Goal: Transaction & Acquisition: Purchase product/service

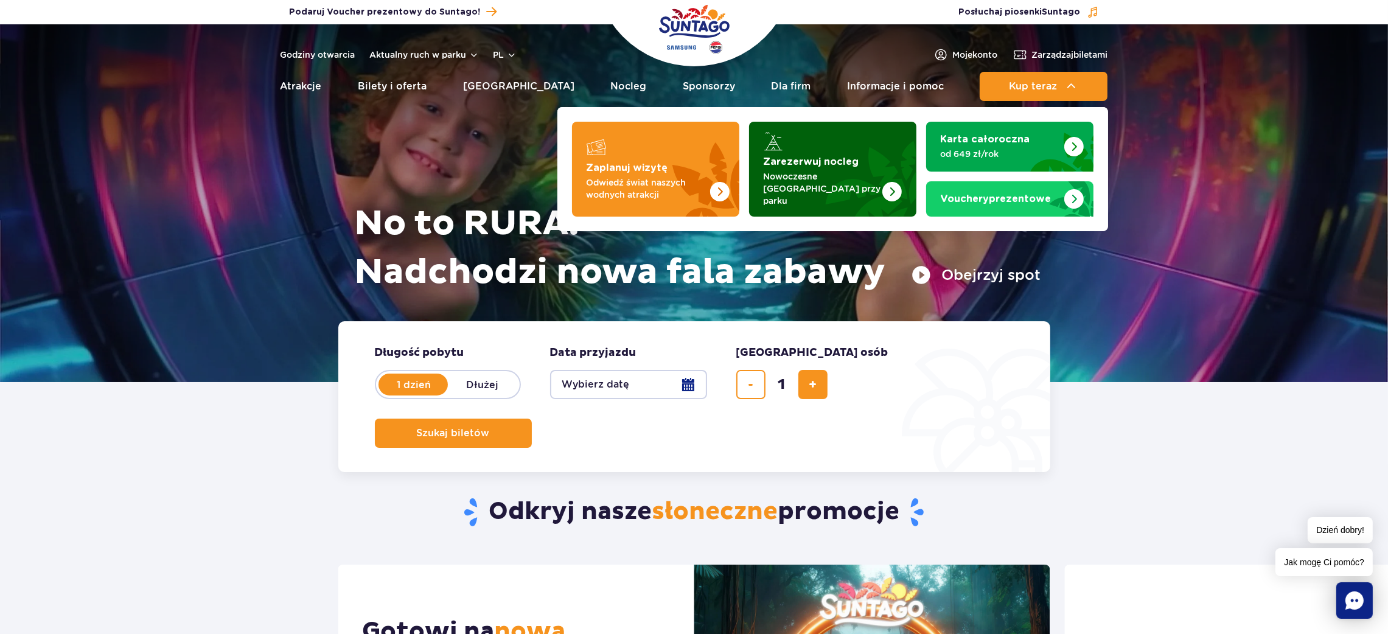
click at [886, 187] on img "Zarezerwuj nocleg" at bounding box center [892, 191] width 19 height 19
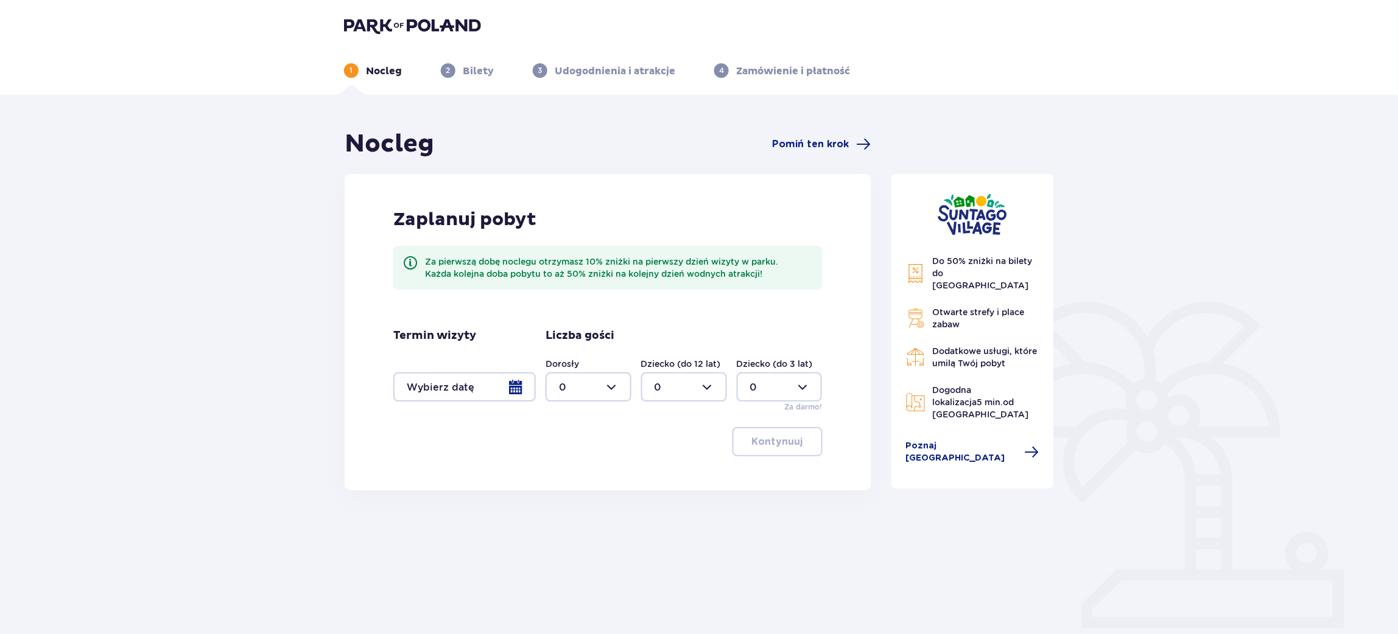
click at [520, 391] on div at bounding box center [464, 387] width 142 height 29
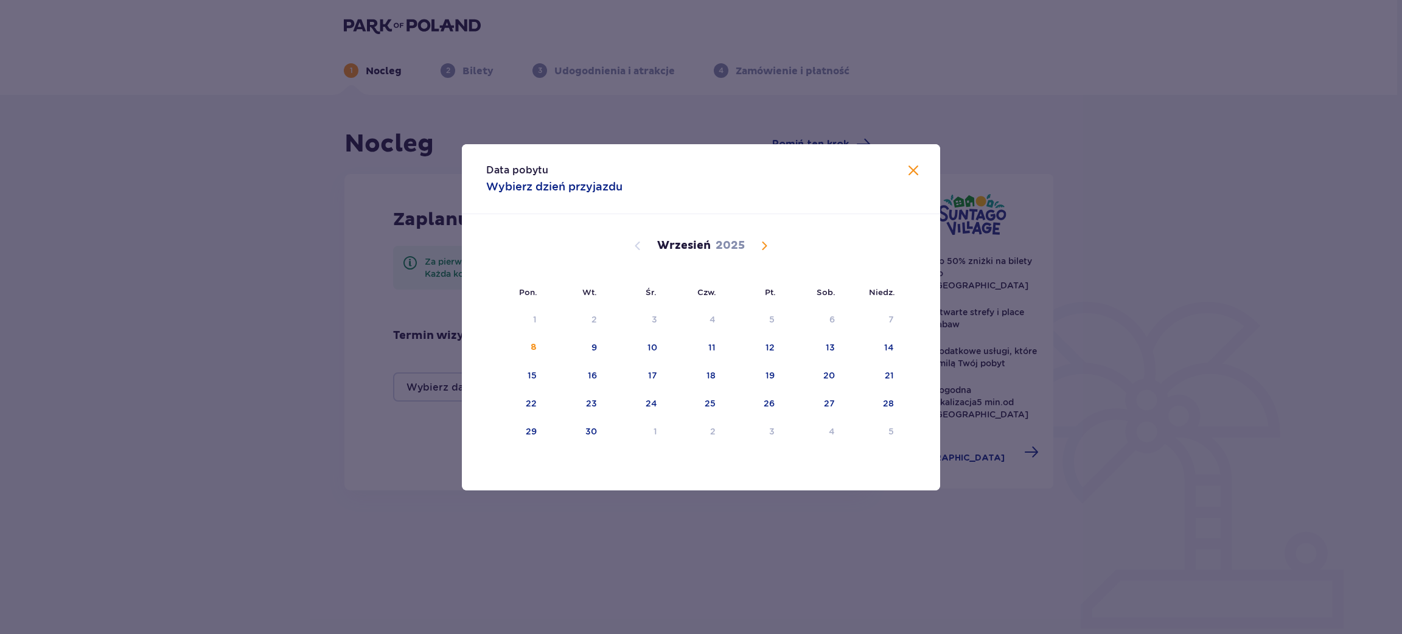
click at [765, 250] on span "Calendar" at bounding box center [764, 246] width 15 height 15
drag, startPoint x: 837, startPoint y: 345, endPoint x: 817, endPoint y: 353, distance: 21.3
click at [838, 343] on div "11" at bounding box center [814, 348] width 59 height 27
click at [889, 345] on div "12" at bounding box center [889, 347] width 9 height 12
type input "11.10.25 - 12.10.25"
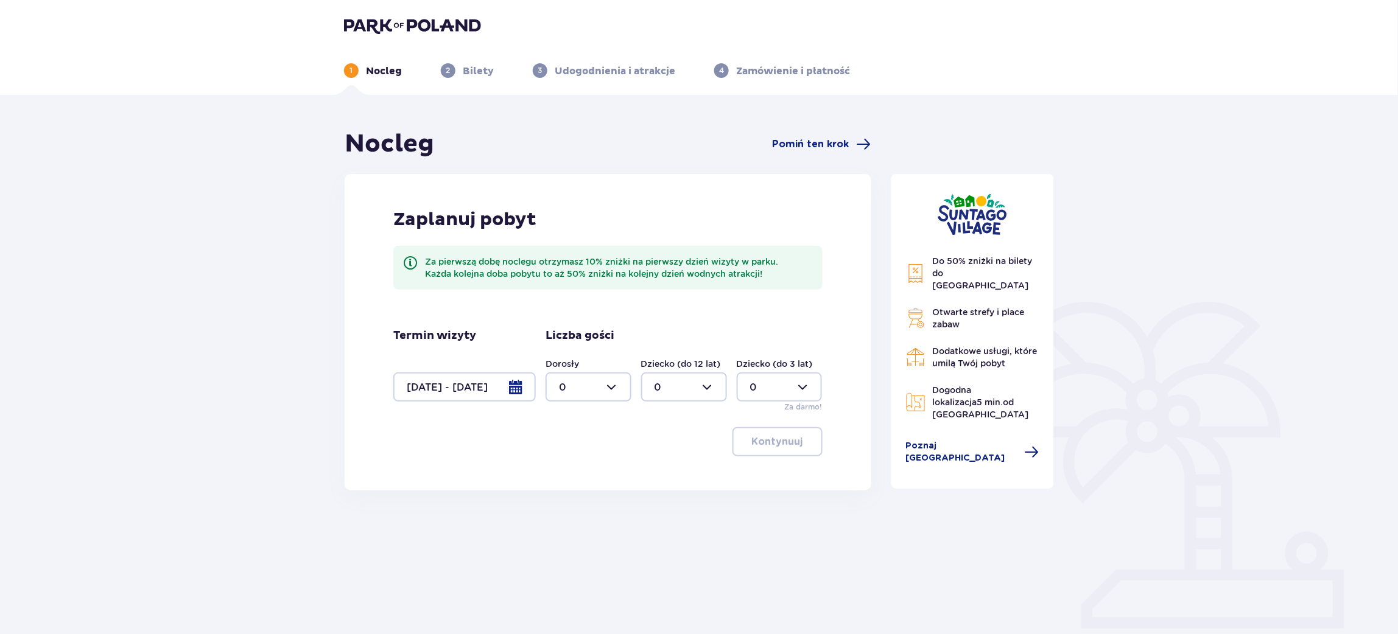
drag, startPoint x: 612, startPoint y: 385, endPoint x: 611, endPoint y: 401, distance: 16.4
click at [612, 383] on div at bounding box center [588, 387] width 86 height 29
click at [586, 449] on div "1" at bounding box center [588, 449] width 59 height 13
type input "1"
click at [830, 464] on div "Zaplanuj pobyt Za pierwszą dobę noclegu otrzymasz 10% zniżki na pierwszy dzień …" at bounding box center [608, 332] width 527 height 317
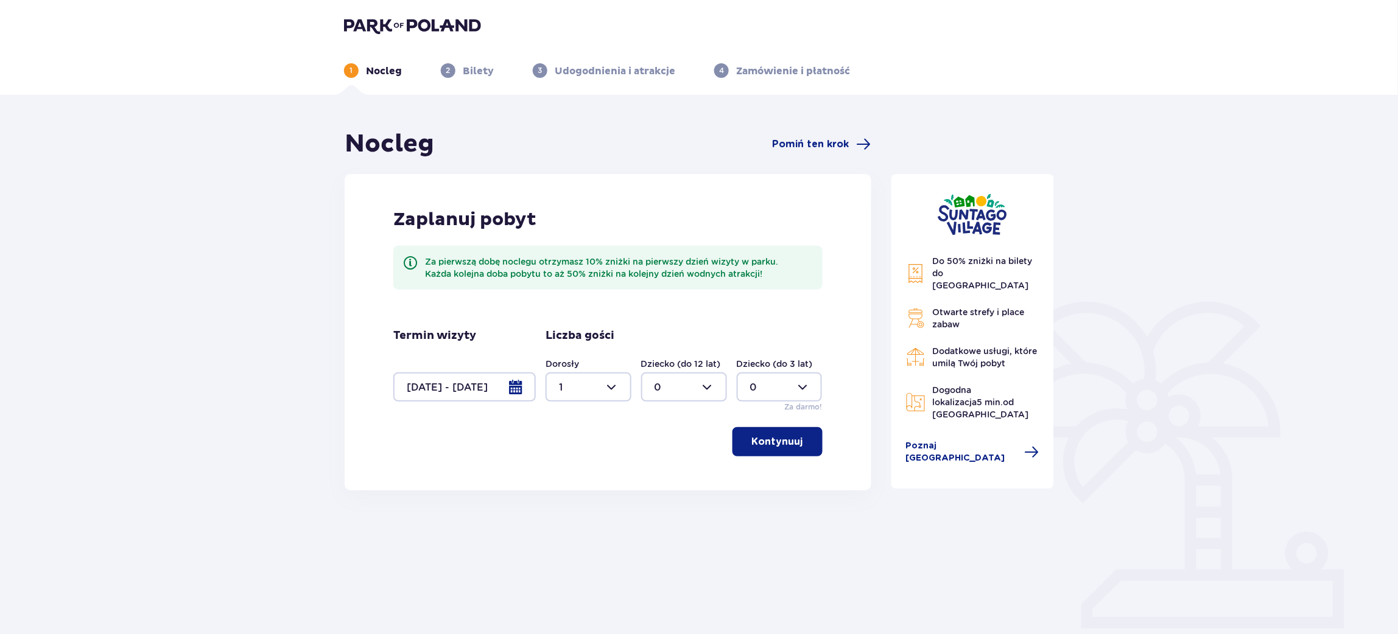
click at [782, 447] on p "Kontynuuj" at bounding box center [777, 441] width 51 height 13
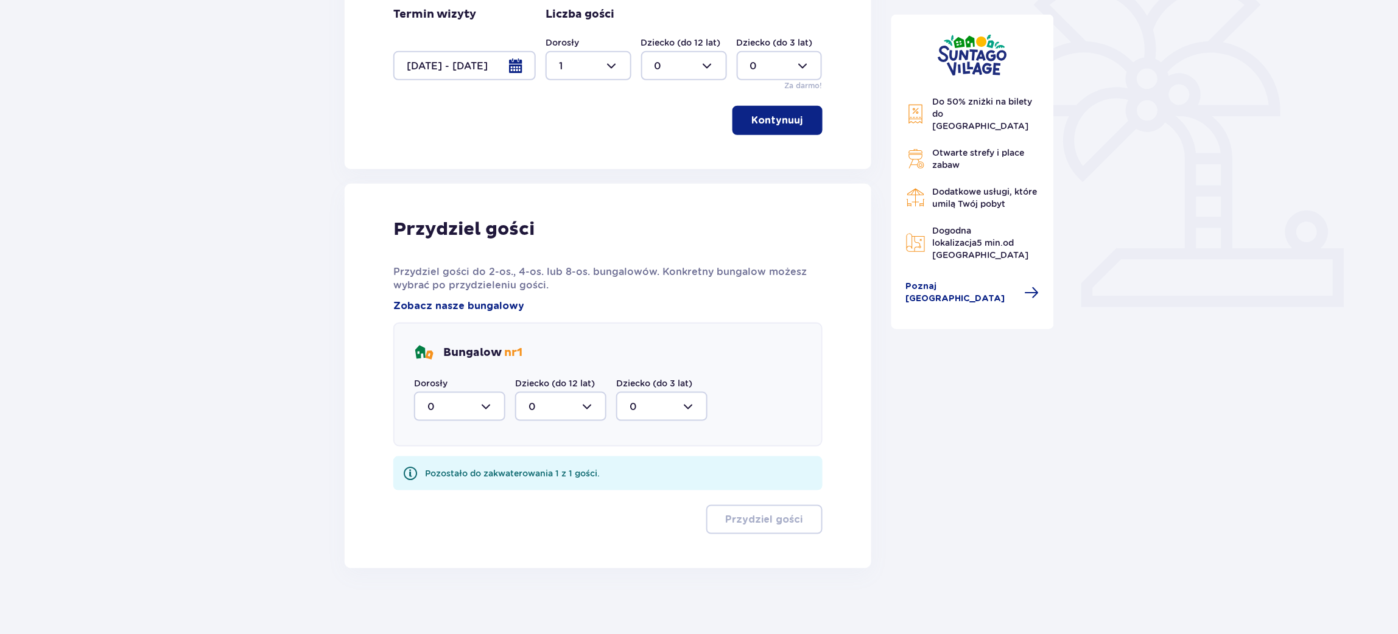
scroll to position [327, 0]
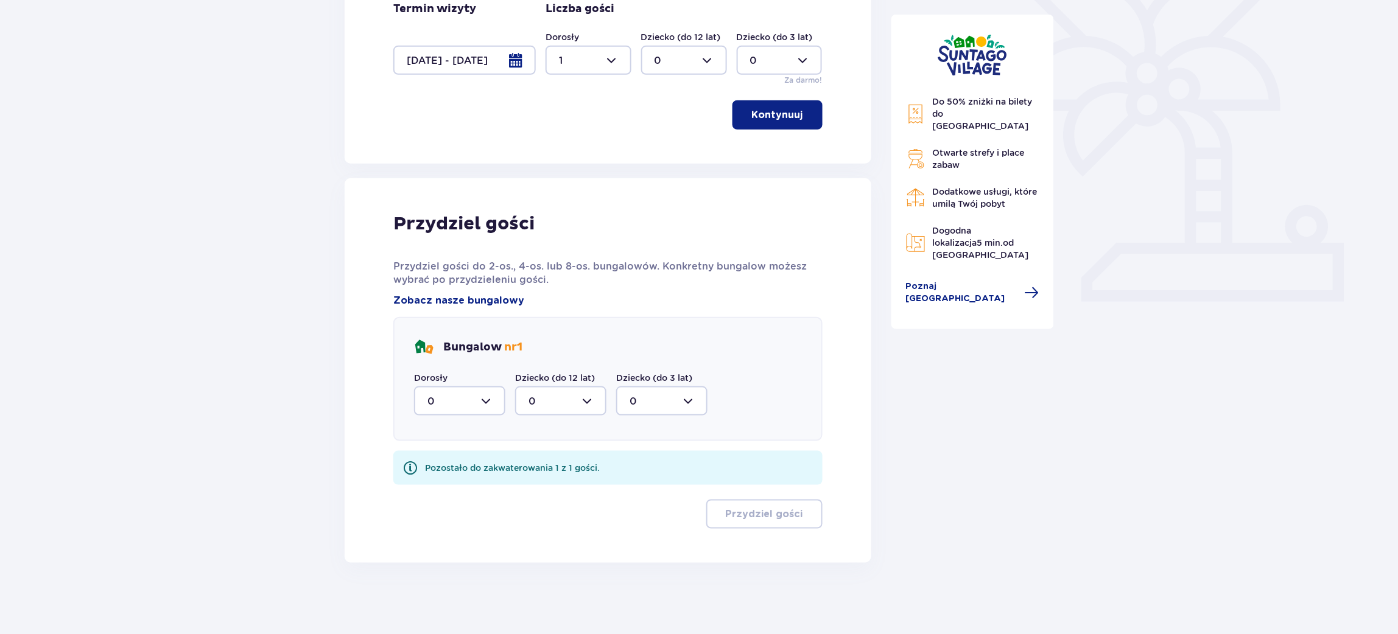
click at [419, 394] on div at bounding box center [459, 401] width 91 height 29
click at [452, 457] on div "1" at bounding box center [459, 463] width 65 height 13
type input "1"
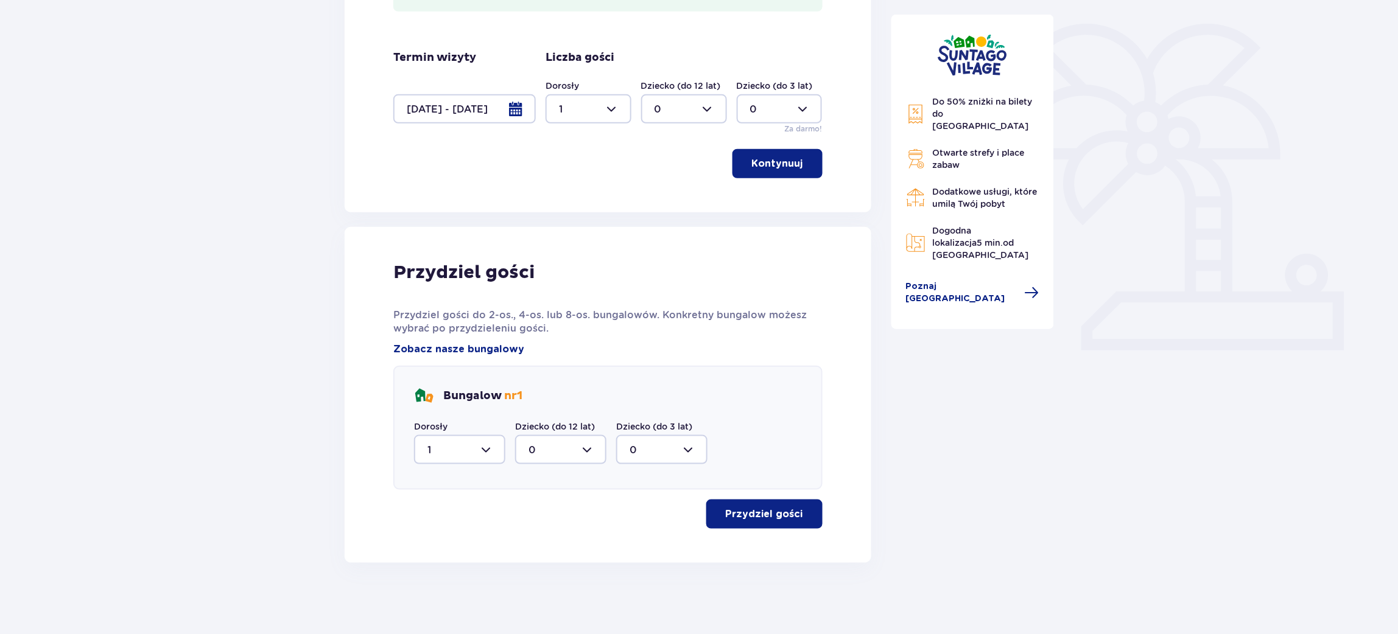
drag, startPoint x: 603, startPoint y: 101, endPoint x: 605, endPoint y: 109, distance: 8.1
click at [603, 102] on div at bounding box center [588, 108] width 86 height 29
click at [569, 200] on div "2" at bounding box center [588, 197] width 59 height 13
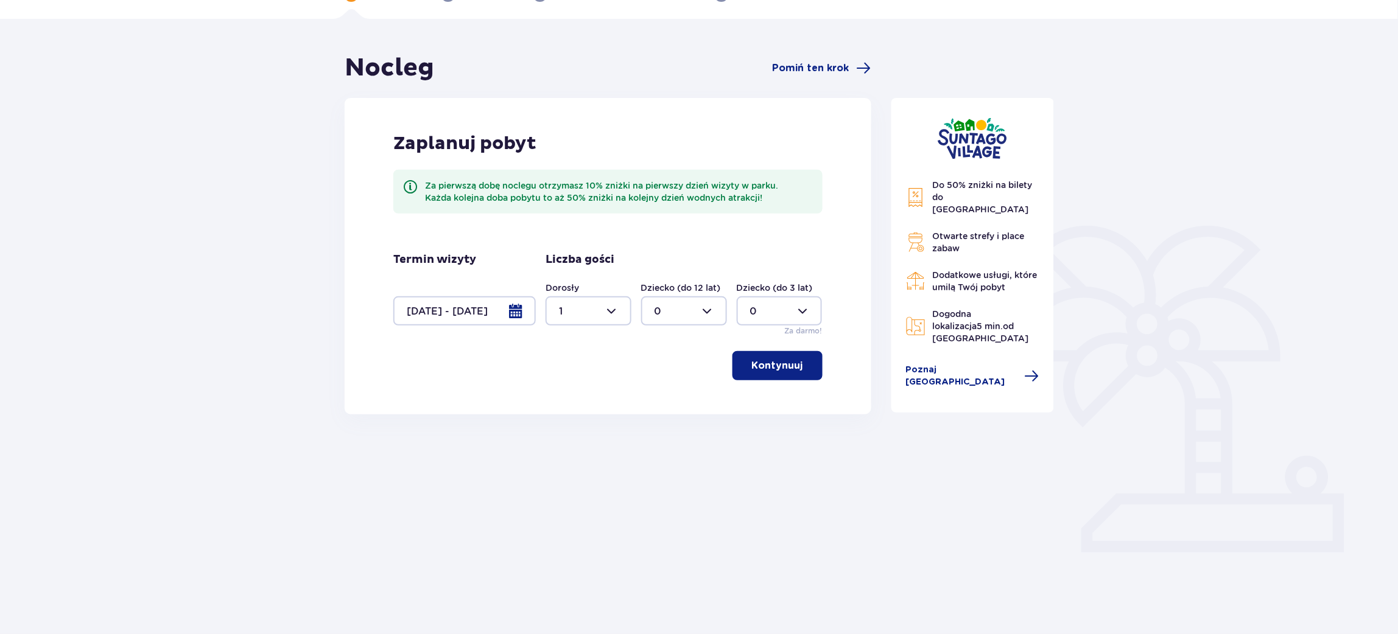
type input "2"
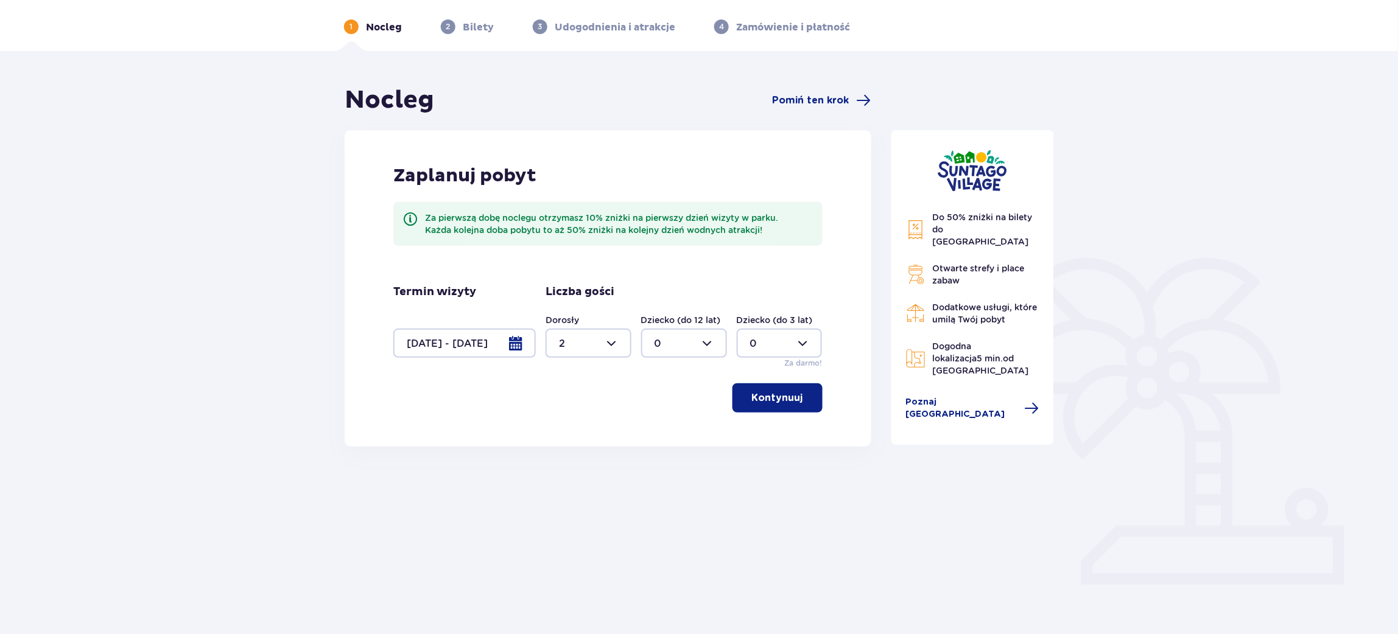
click at [758, 392] on p "Kontynuuj" at bounding box center [777, 397] width 51 height 13
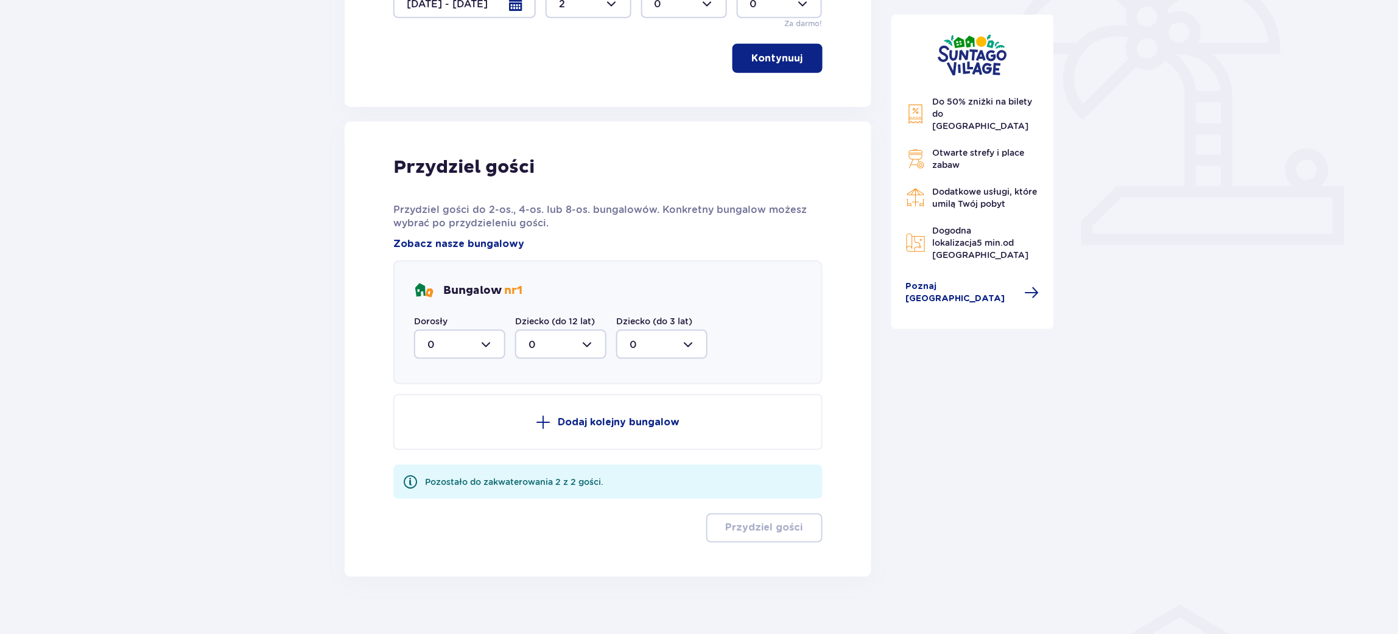
scroll to position [396, 0]
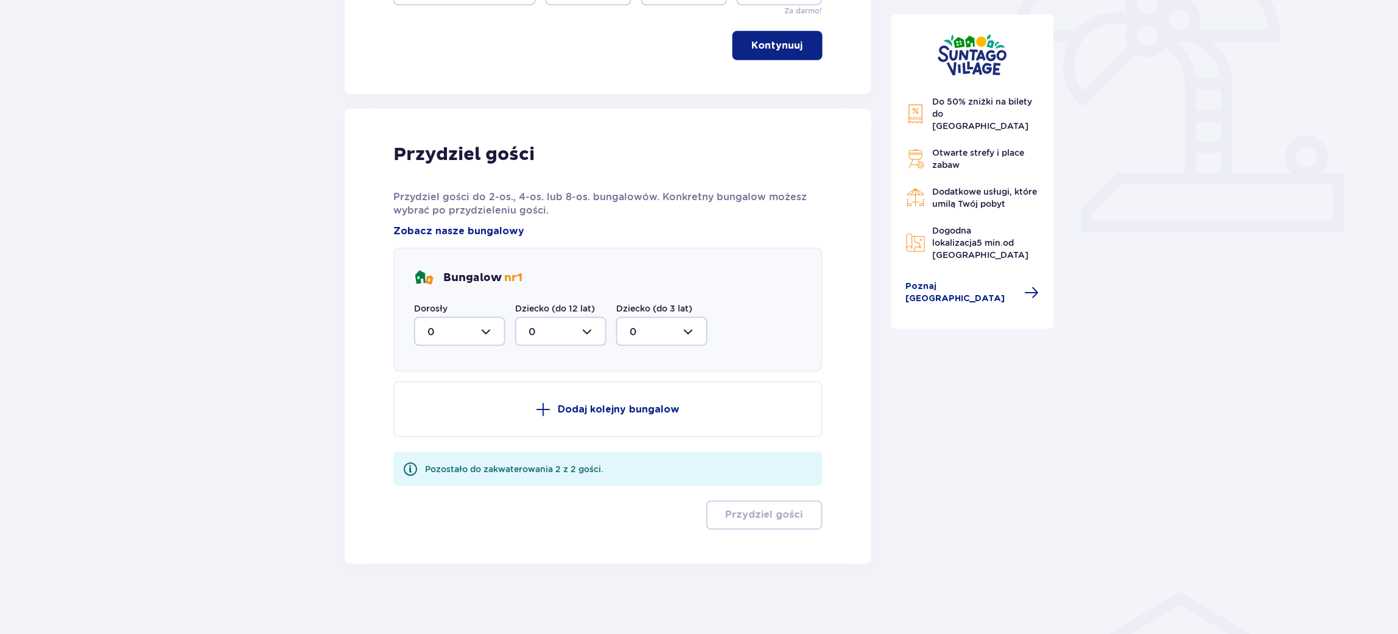
click at [466, 338] on div at bounding box center [459, 331] width 91 height 29
drag, startPoint x: 432, startPoint y: 419, endPoint x: 848, endPoint y: 476, distance: 419.7
click at [435, 419] on div "2" at bounding box center [459, 419] width 65 height 13
type input "2"
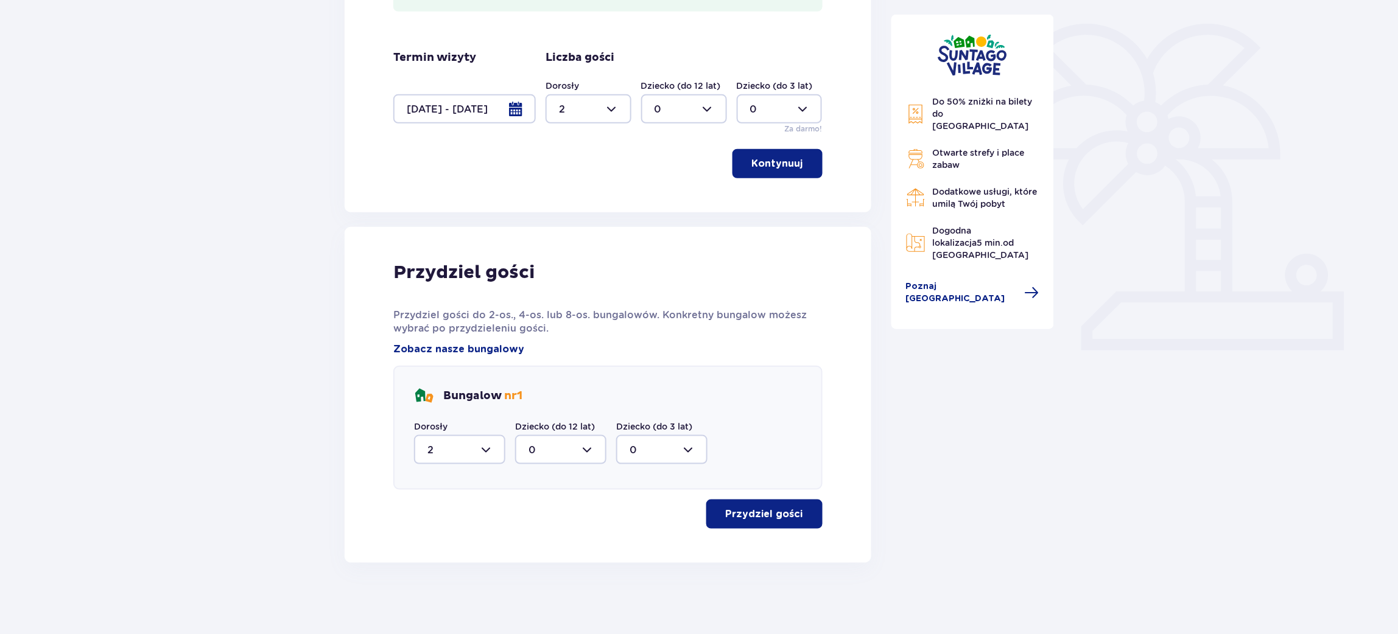
click at [796, 513] on button "Przydziel gości" at bounding box center [764, 514] width 116 height 29
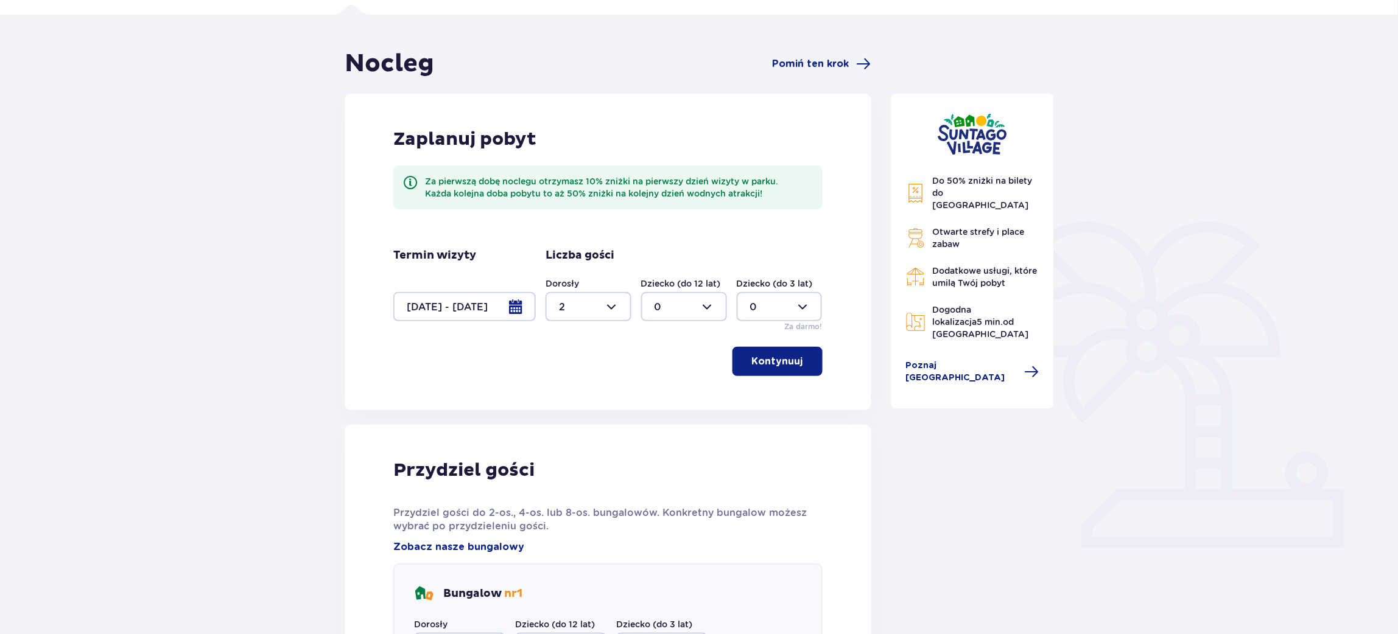
scroll to position [0, 0]
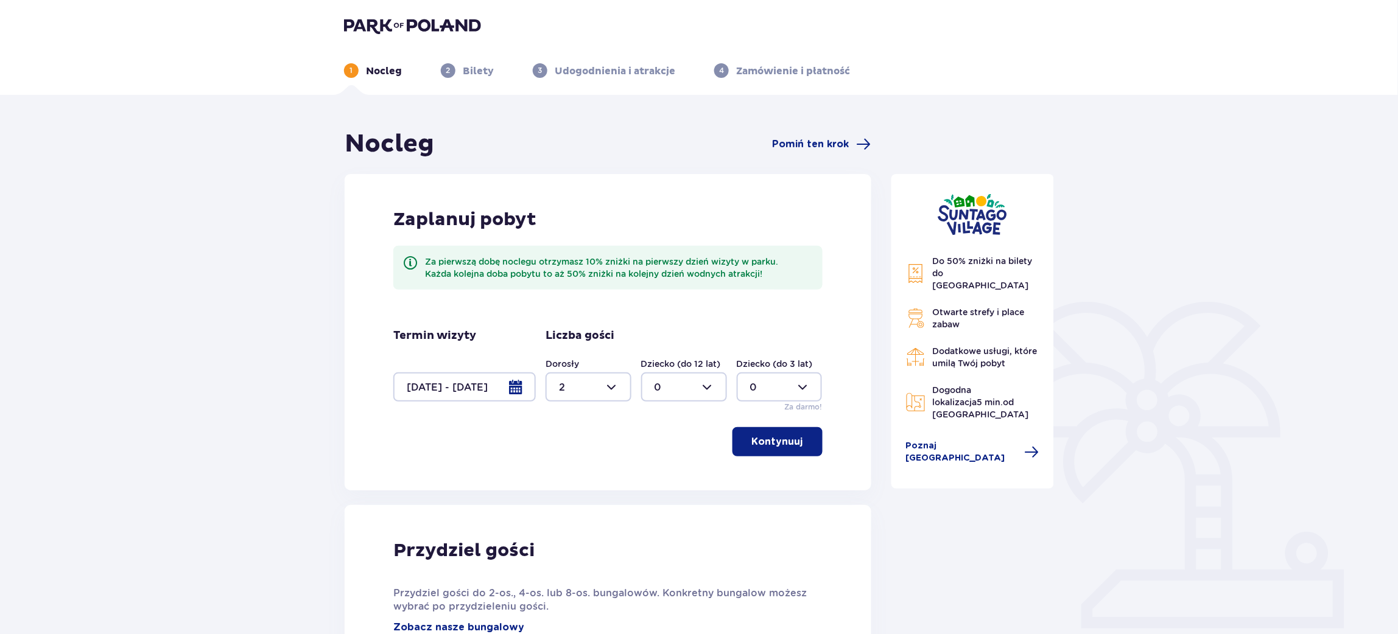
click at [428, 14] on header "1 Nocleg 2 Bilety 3 Udogodnienia i atrakcje 4 Zamówienie i płatność" at bounding box center [699, 47] width 1398 height 95
click at [452, 5] on header "1 Nocleg 2 Bilety 3 Udogodnienia i atrakcje 4 Zamówienie i płatność" at bounding box center [699, 47] width 1398 height 95
click at [452, 11] on header "1 Nocleg 2 Bilety 3 Udogodnienia i atrakcje 4 Zamówienie i płatność" at bounding box center [699, 47] width 1398 height 95
click at [455, 10] on header "1 Nocleg 2 Bilety 3 Udogodnienia i atrakcje 4 Zamówienie i płatność" at bounding box center [699, 47] width 1398 height 95
click at [456, 16] on header "1 Nocleg 2 Bilety 3 Udogodnienia i atrakcje 4 Zamówienie i płatność" at bounding box center [699, 47] width 1398 height 95
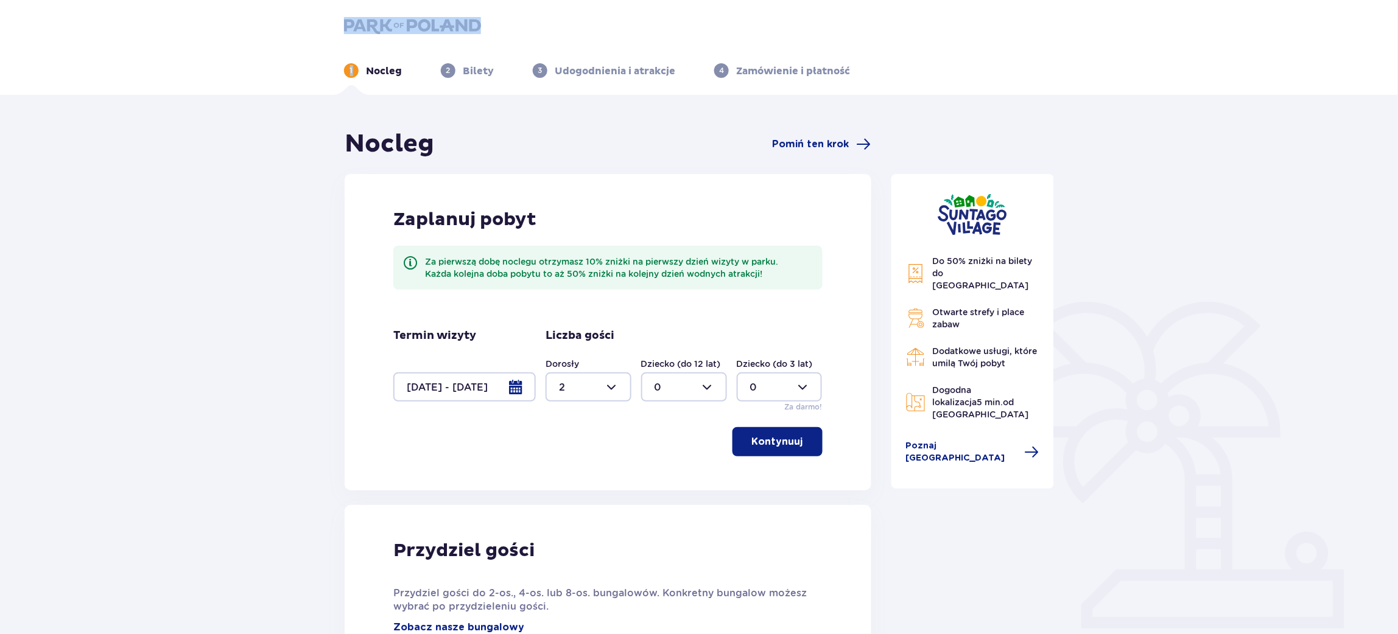
click at [456, 16] on header "1 Nocleg 2 Bilety 3 Udogodnienia i atrakcje 4 Zamówienie i płatność" at bounding box center [699, 47] width 1398 height 95
click at [370, 24] on img at bounding box center [412, 25] width 137 height 17
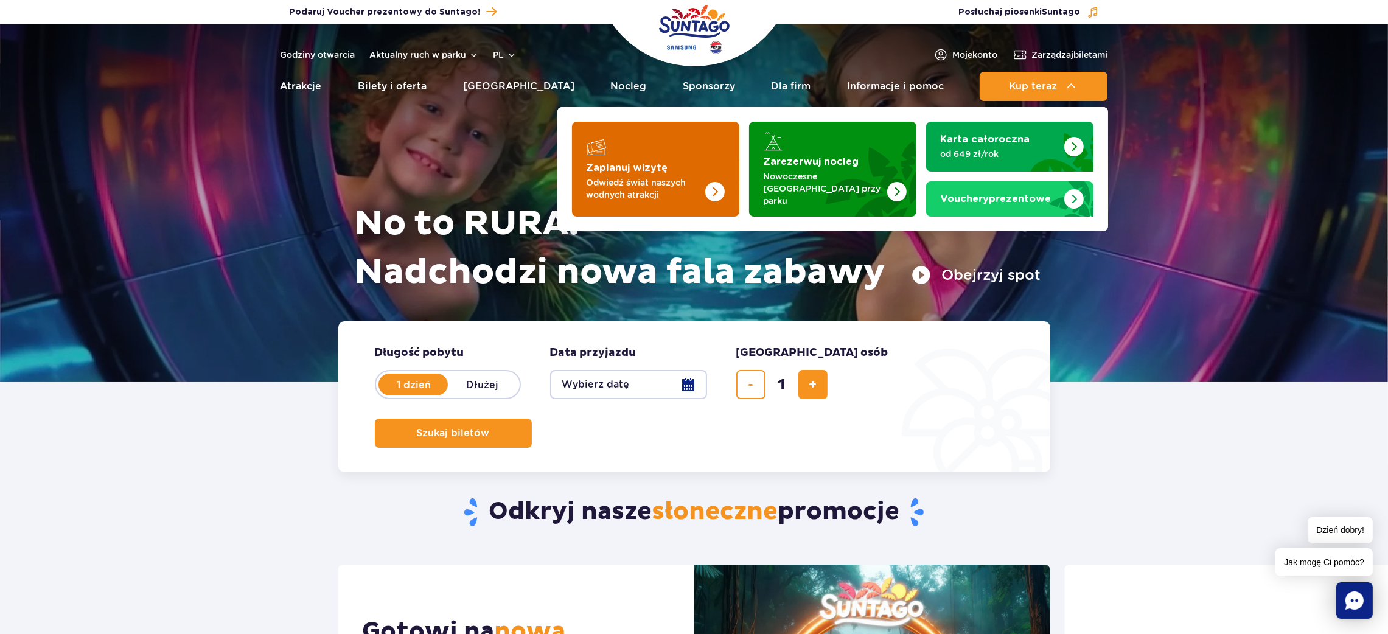
drag, startPoint x: 631, startPoint y: 188, endPoint x: 692, endPoint y: 194, distance: 61.1
click at [631, 188] on p "Odwiedź świat naszych wodnych atrakcji" at bounding box center [646, 189] width 119 height 24
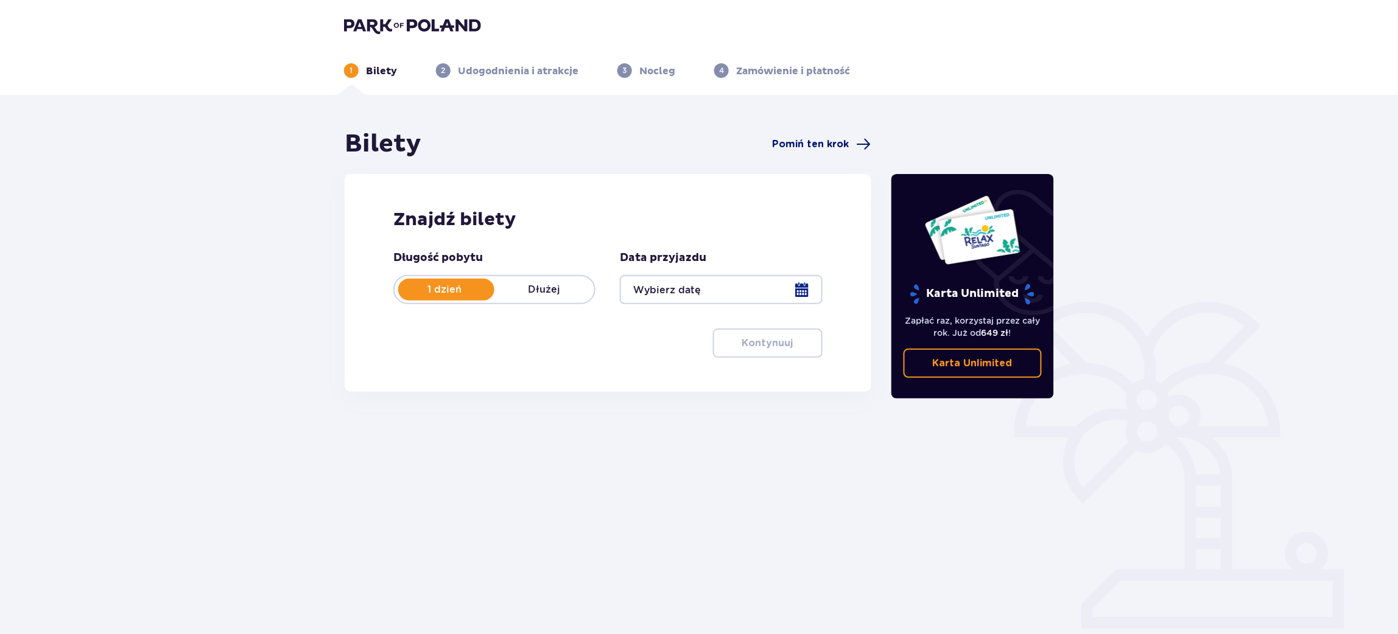
click at [845, 144] on span "Pomiń ten krok" at bounding box center [810, 144] width 77 height 13
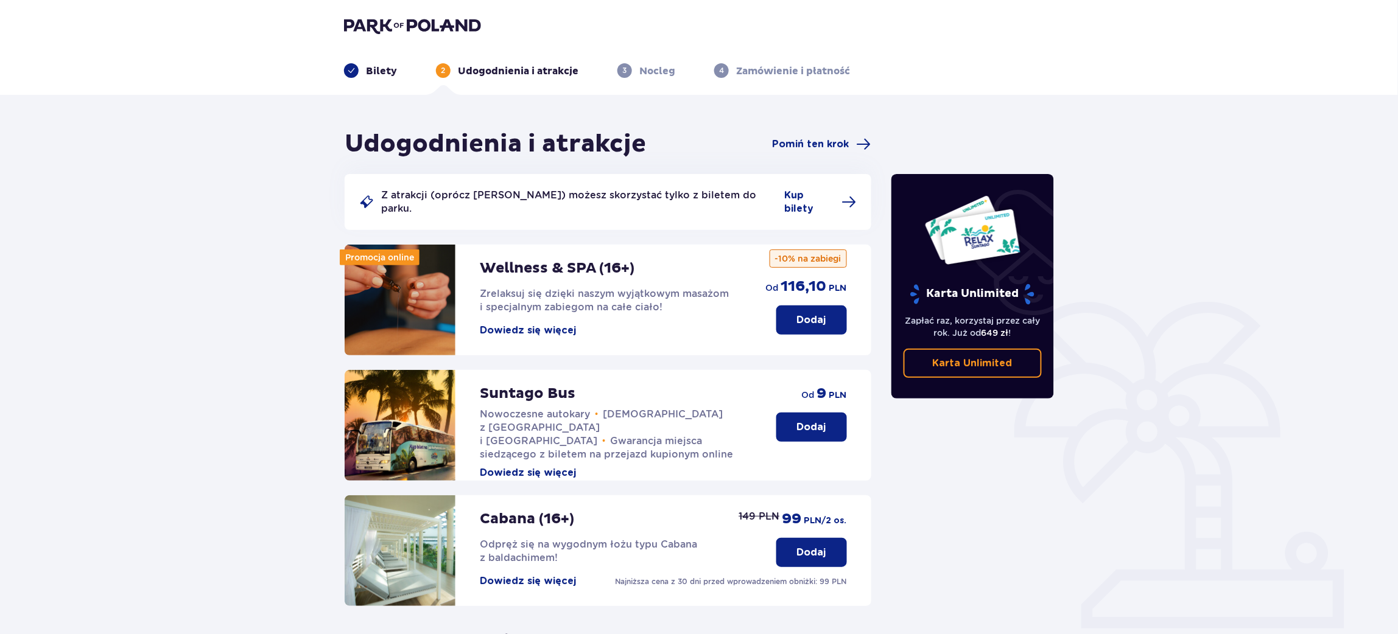
click at [819, 421] on p "Dodaj" at bounding box center [811, 427] width 29 height 13
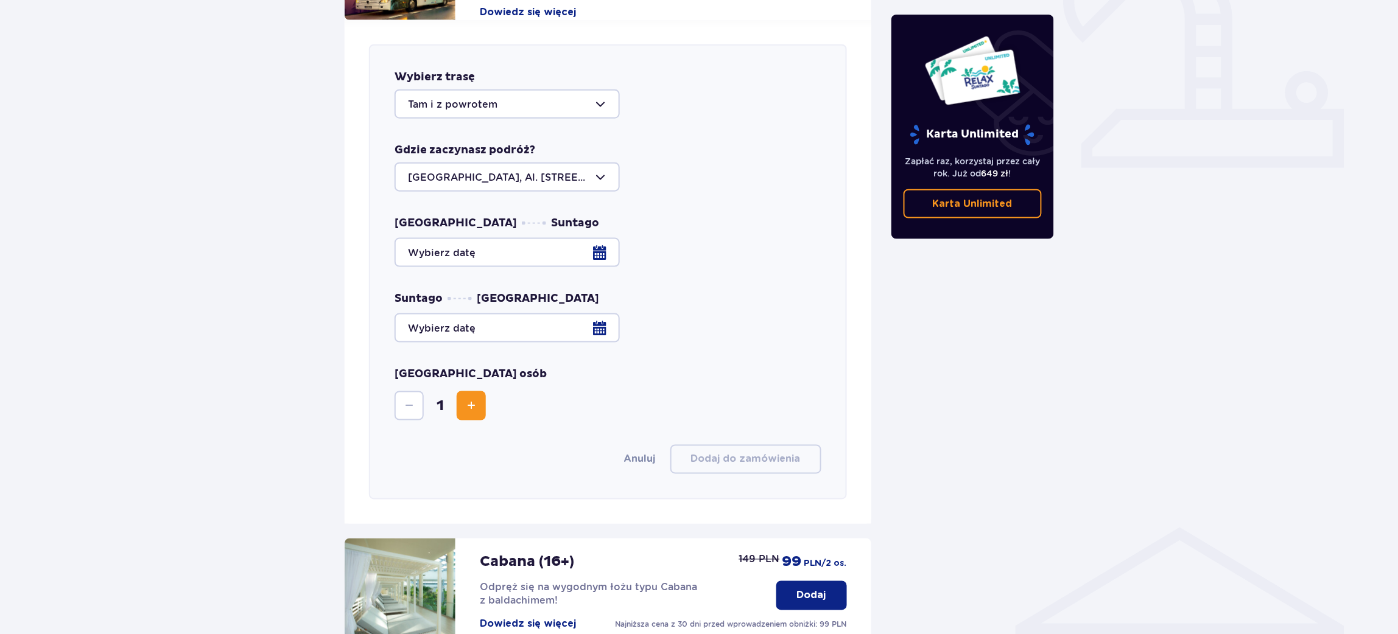
scroll to position [478, 0]
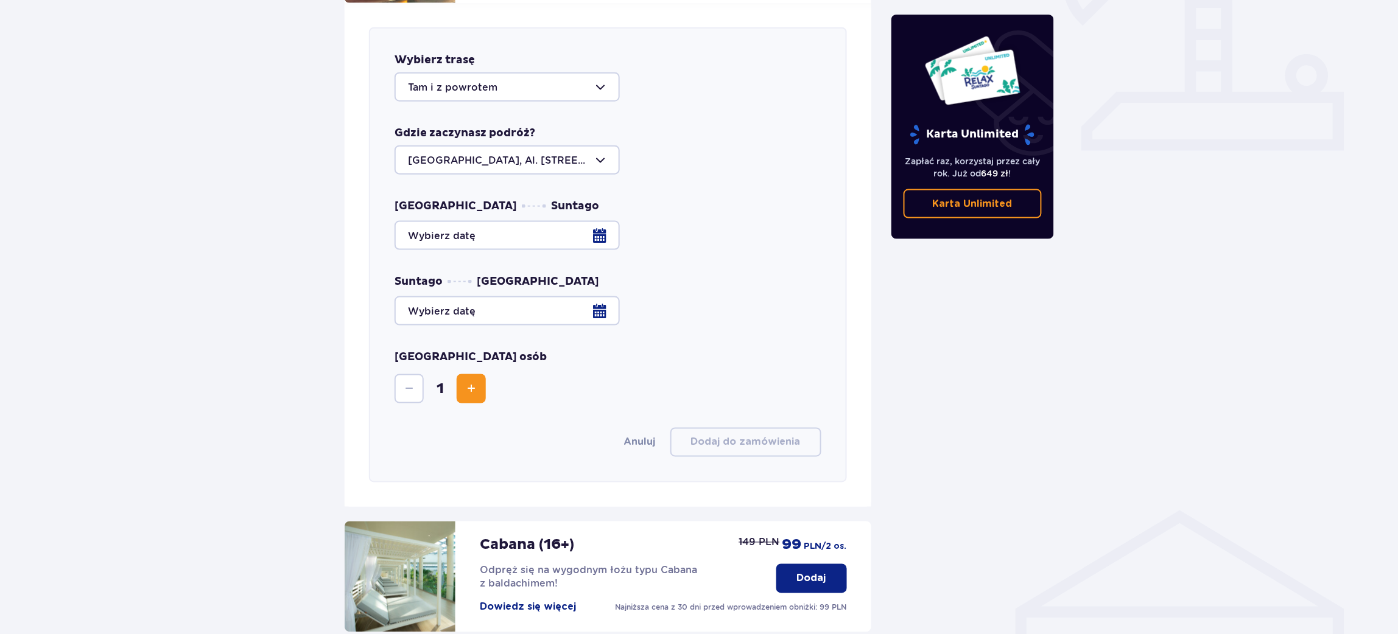
click at [464, 86] on div at bounding box center [506, 86] width 225 height 29
click at [436, 169] on p "Z parku" at bounding box center [427, 175] width 38 height 13
type input "Z parku"
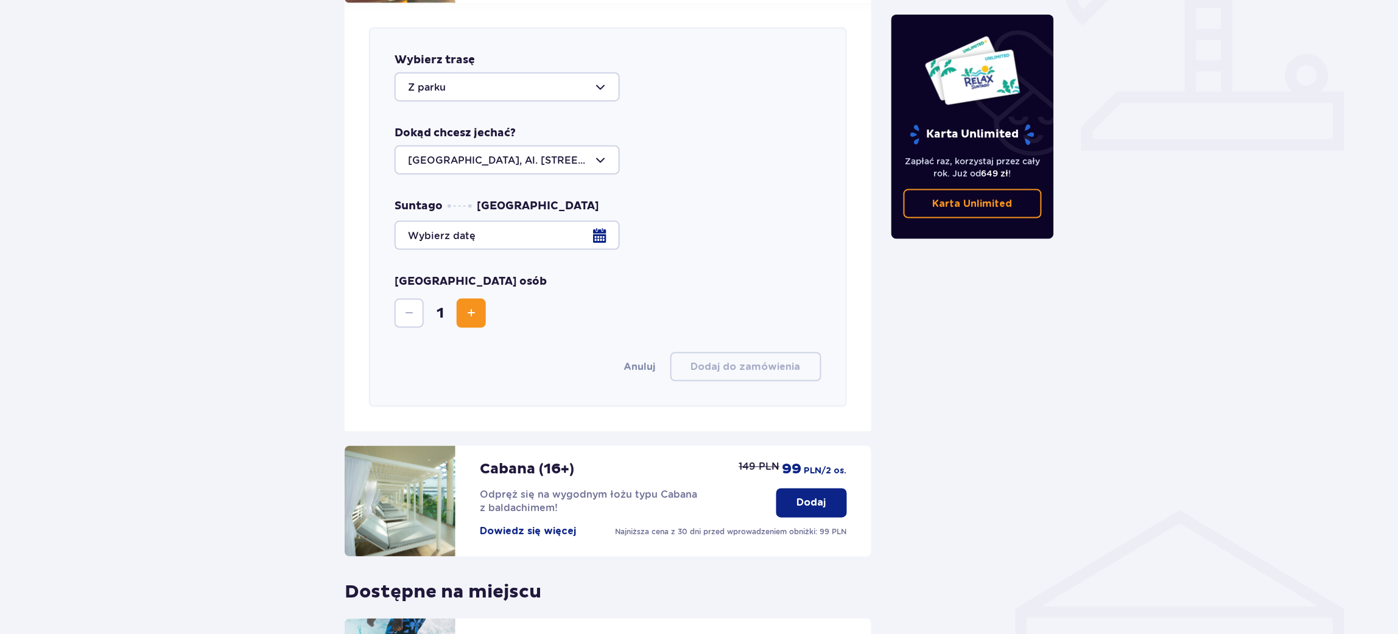
click at [574, 221] on div at bounding box center [607, 235] width 427 height 29
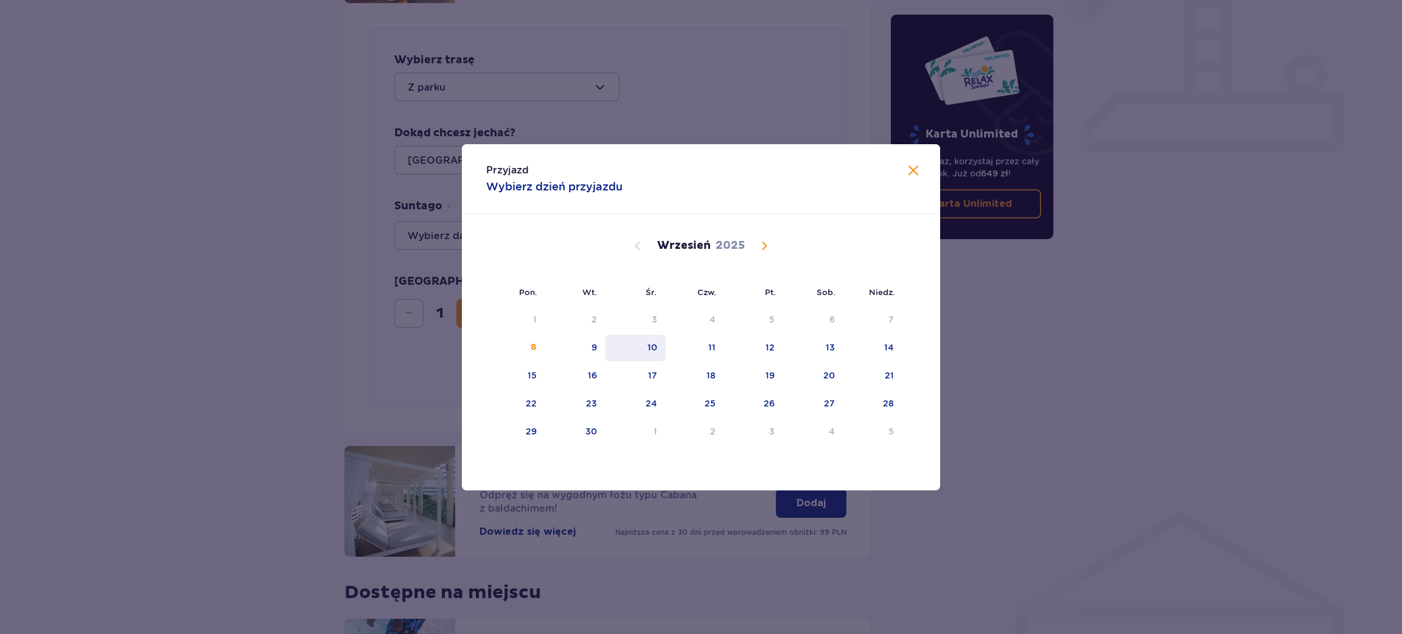
click at [606, 345] on div "10" at bounding box center [636, 348] width 60 height 27
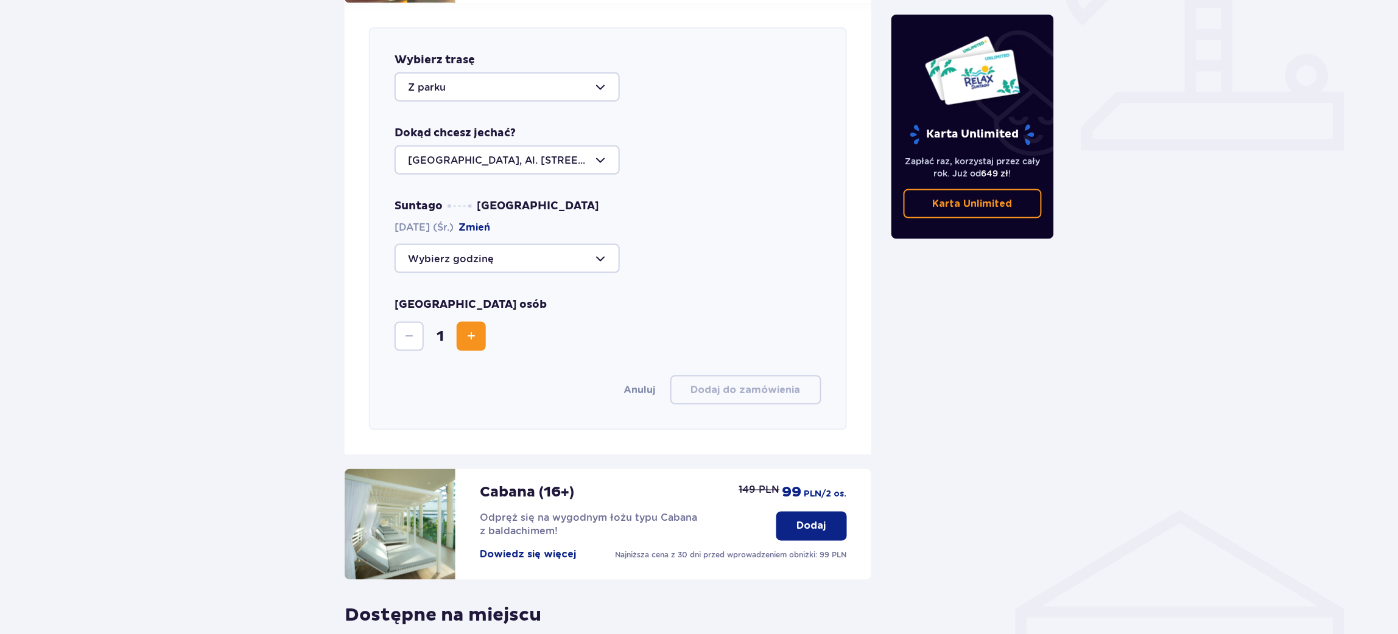
click at [463, 247] on div at bounding box center [506, 258] width 225 height 29
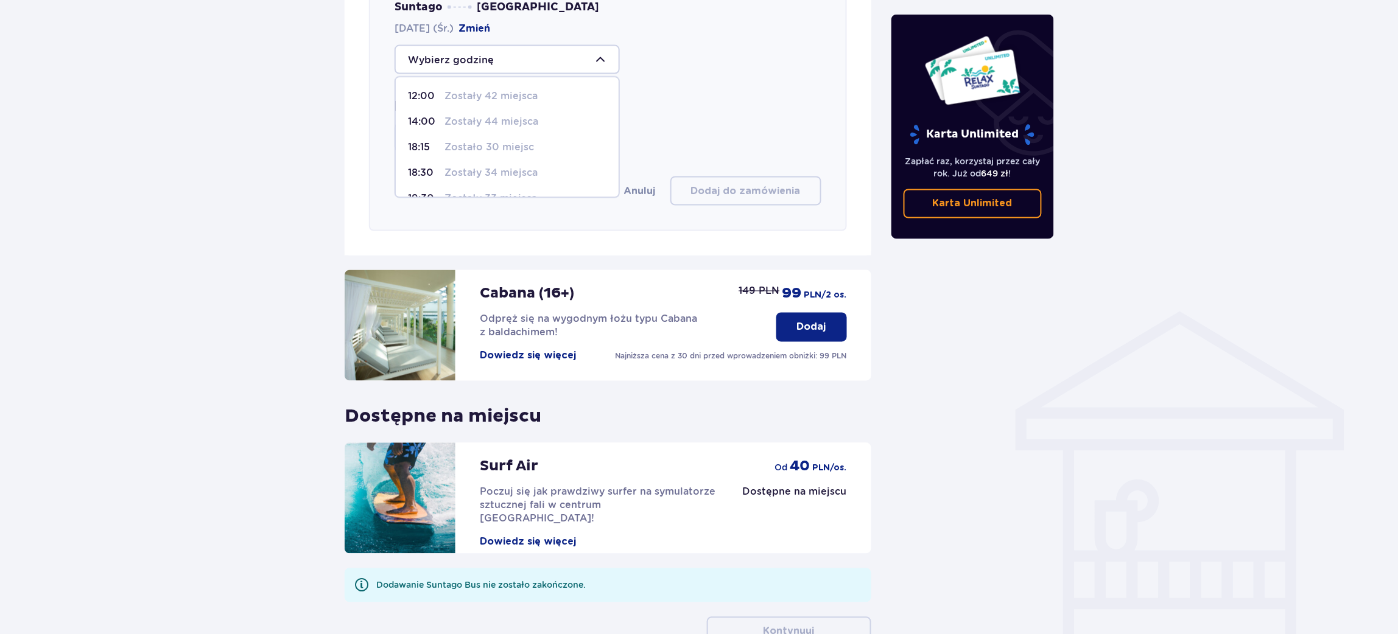
scroll to position [292, 0]
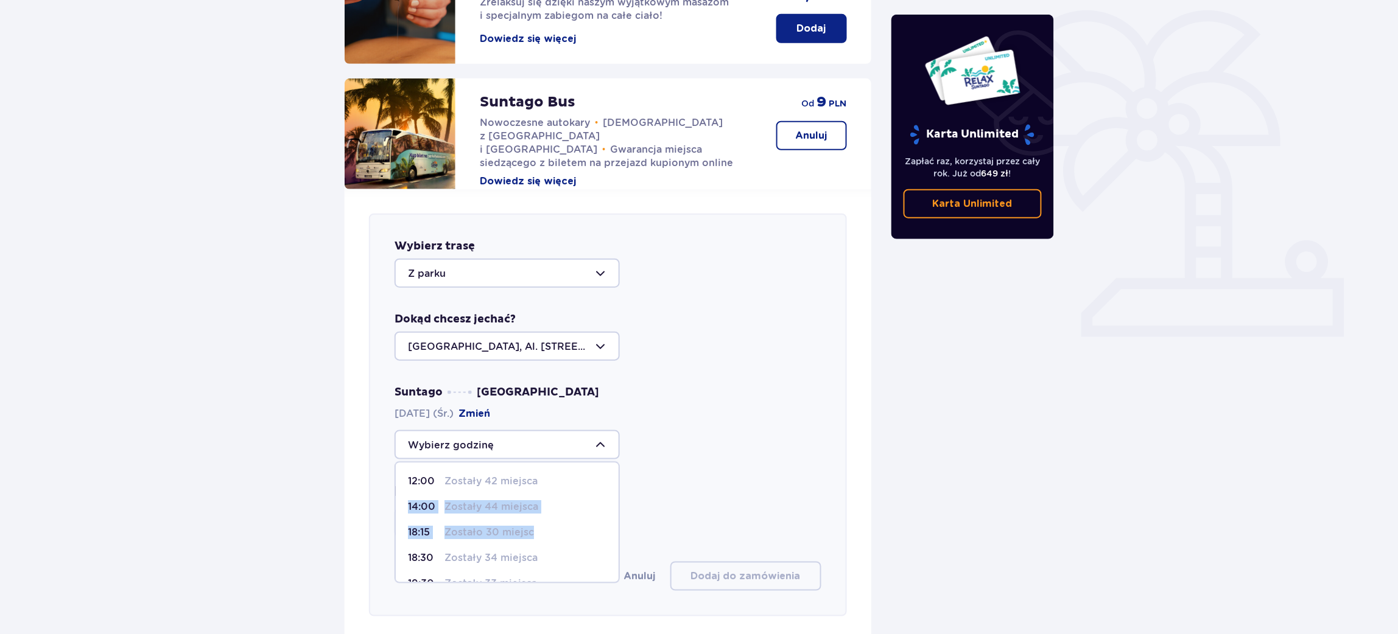
drag, startPoint x: 615, startPoint y: 505, endPoint x: 617, endPoint y: 530, distance: 24.4
click at [617, 530] on span "12:00 Zostały 42 miejsca 14:00 Zostały 44 miejsca 18:15 Zostało 30 miejsc 18:30…" at bounding box center [506, 523] width 225 height 122
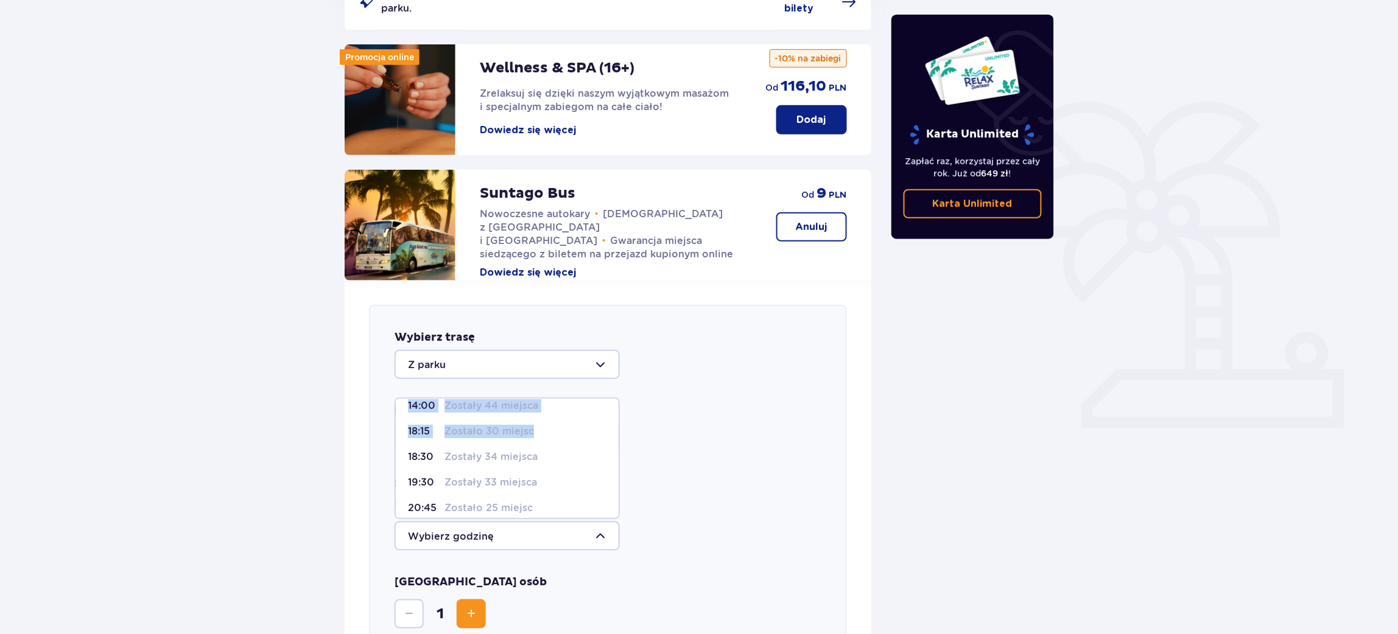
scroll to position [71, 0]
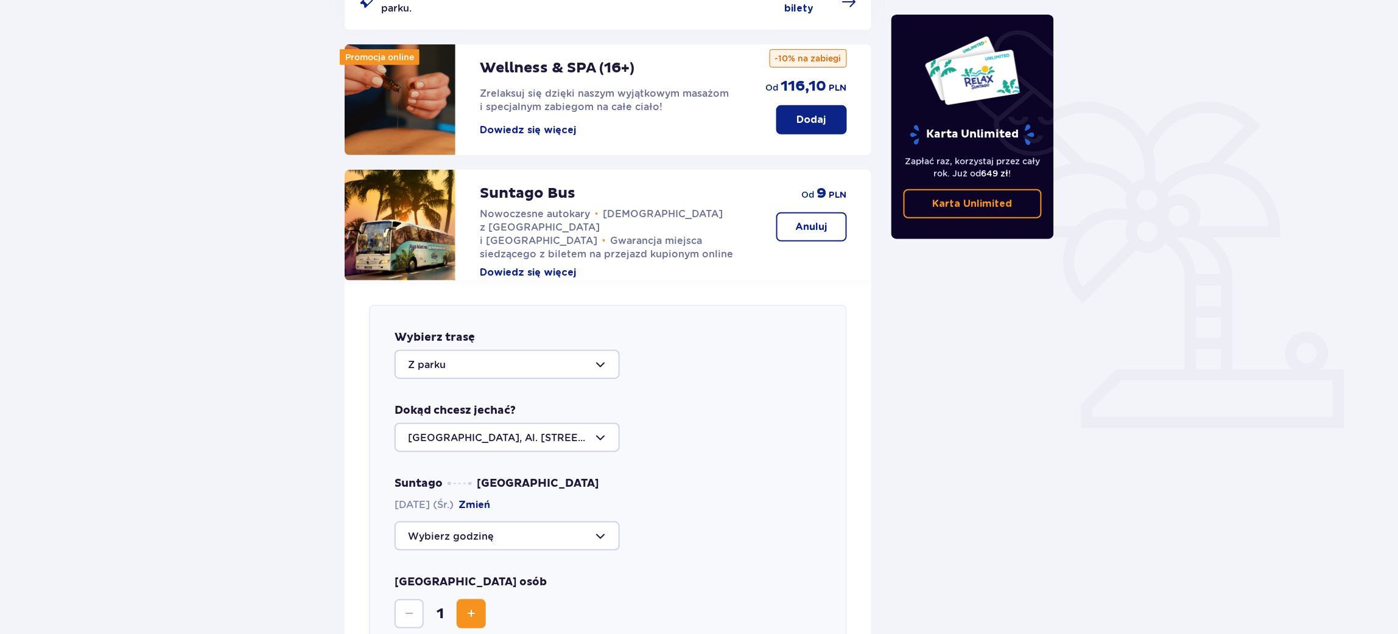
click at [716, 404] on div "Dokąd chcesz jechać? Warszawa, Al. Jerozolimskie 56" at bounding box center [607, 428] width 427 height 49
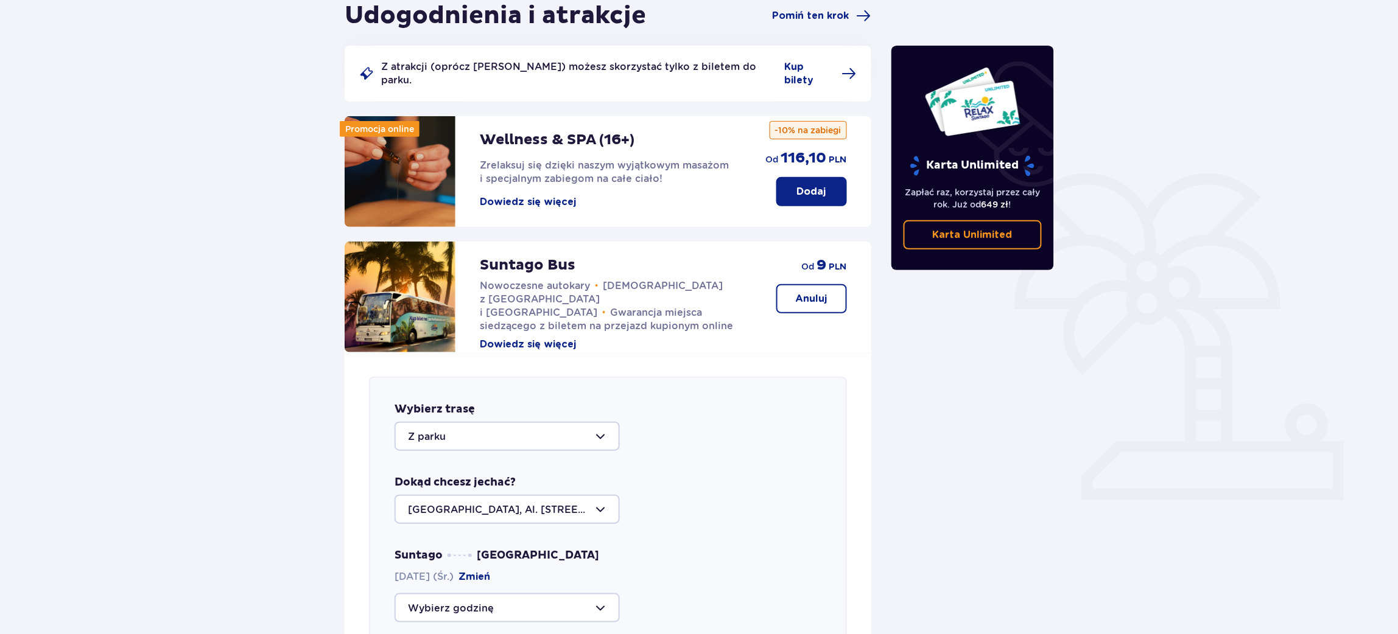
scroll to position [0, 0]
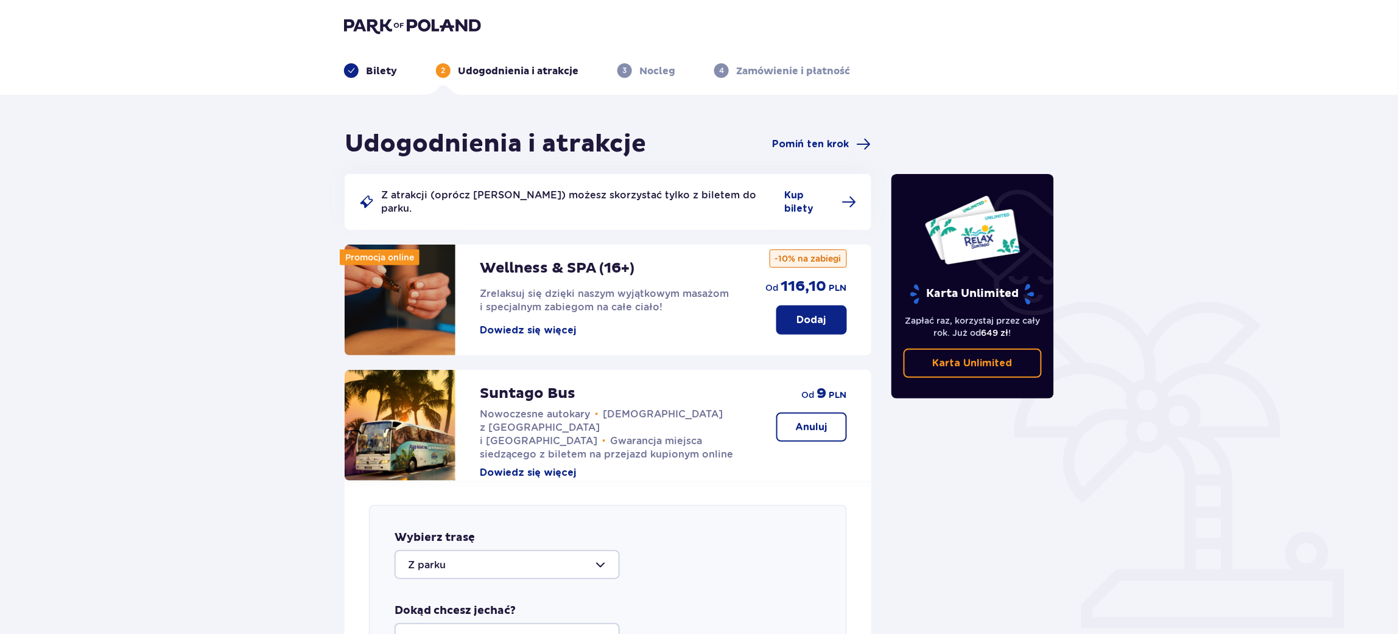
click at [438, 19] on img at bounding box center [412, 25] width 137 height 17
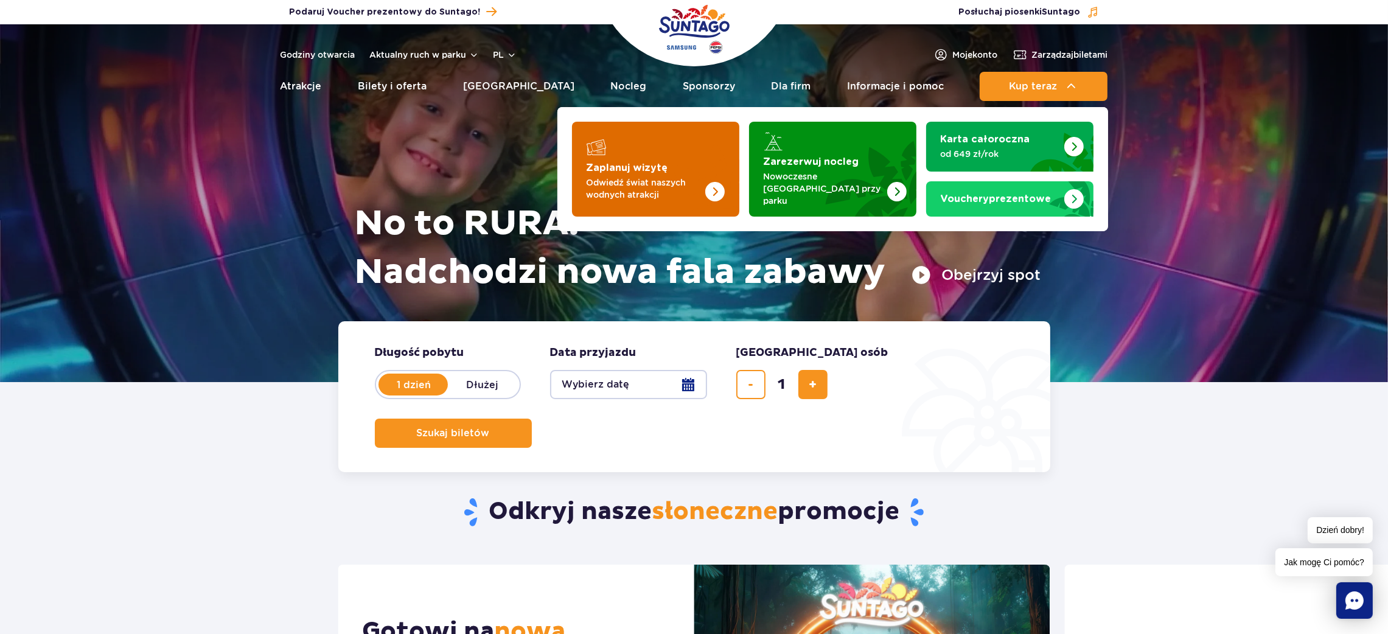
click at [666, 180] on p "Odwiedź świat naszych wodnych atrakcji" at bounding box center [646, 189] width 119 height 24
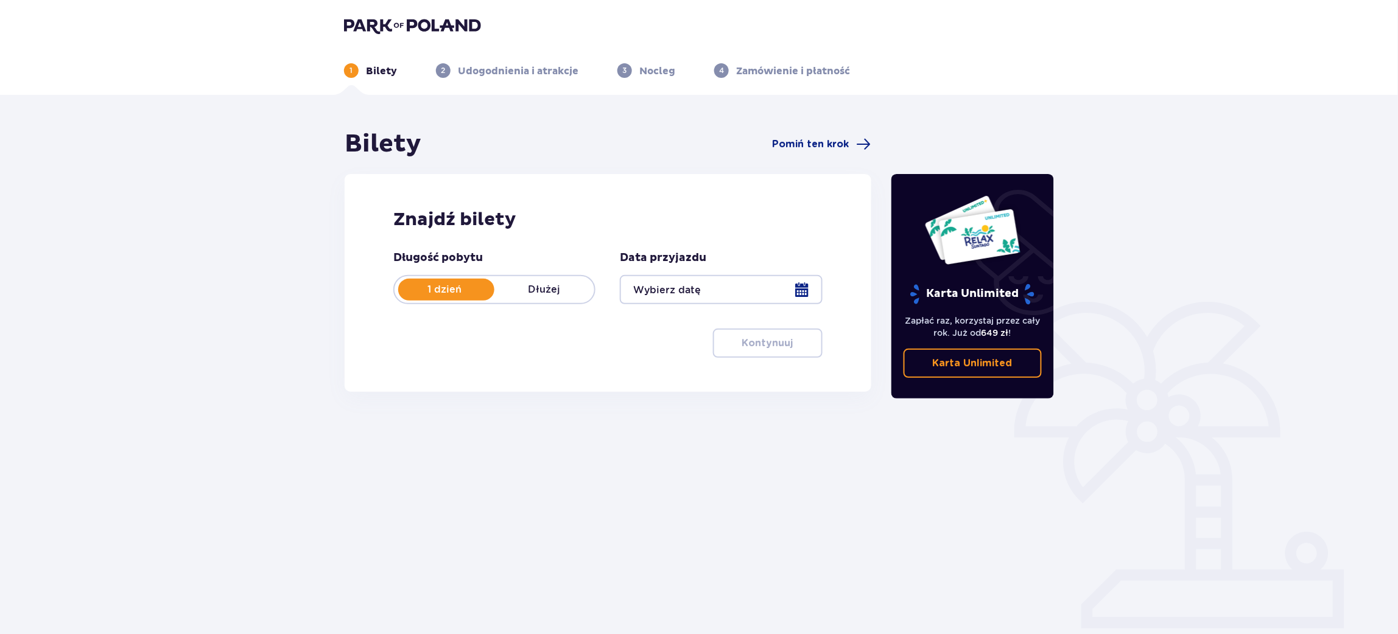
click at [845, 135] on div "Bilety Pomiń ten krok" at bounding box center [608, 144] width 527 height 30
click at [845, 147] on span "Pomiń ten krok" at bounding box center [810, 144] width 77 height 13
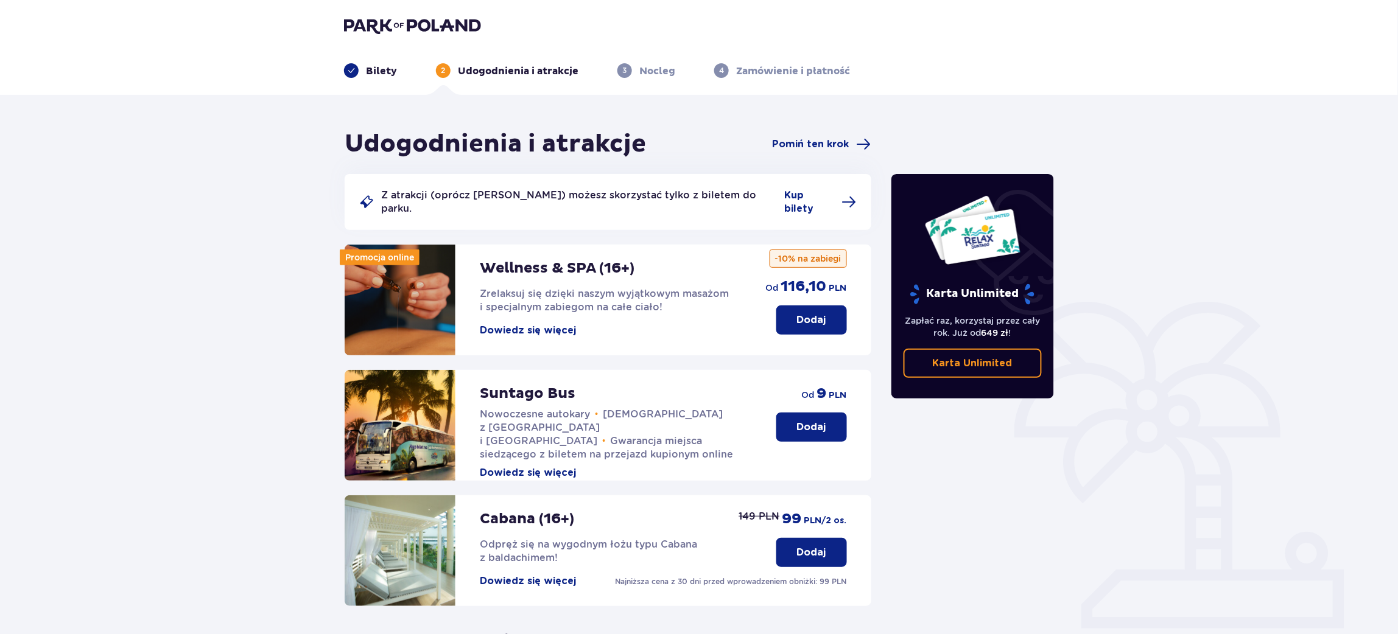
click at [814, 392] on div "Dodaj od 9 PLN" at bounding box center [811, 406] width 71 height 72
click at [807, 421] on p "Dodaj" at bounding box center [811, 427] width 29 height 13
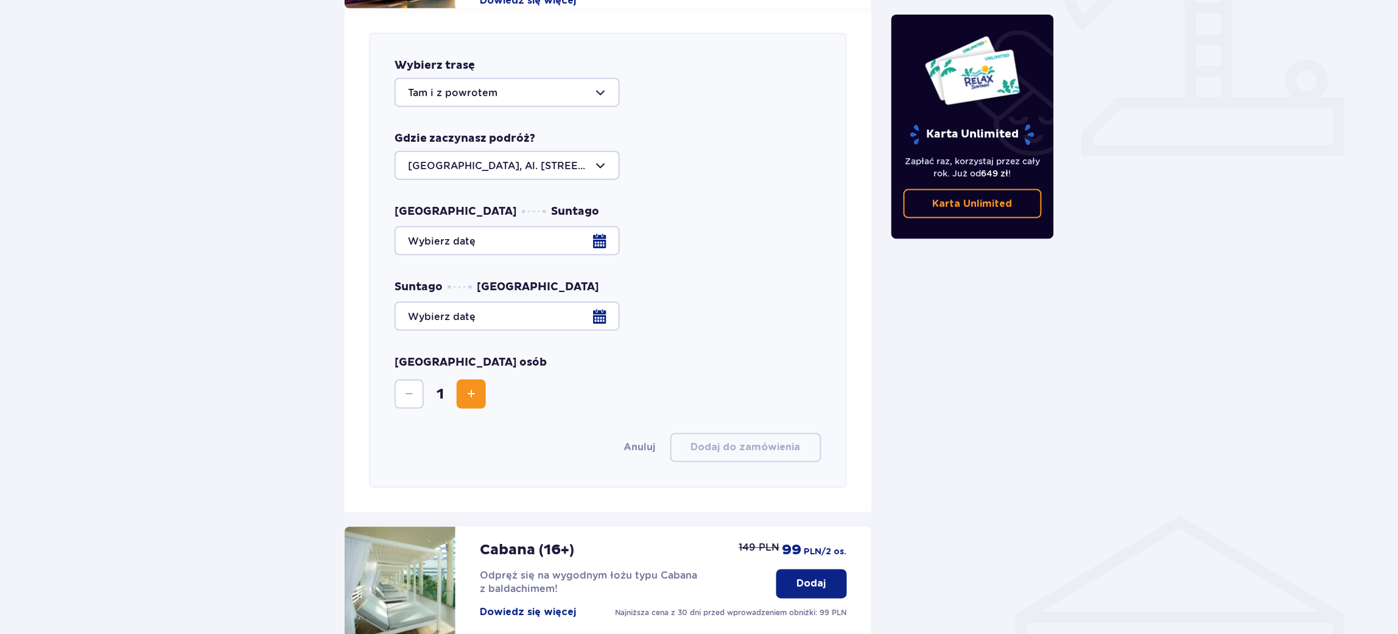
scroll to position [478, 0]
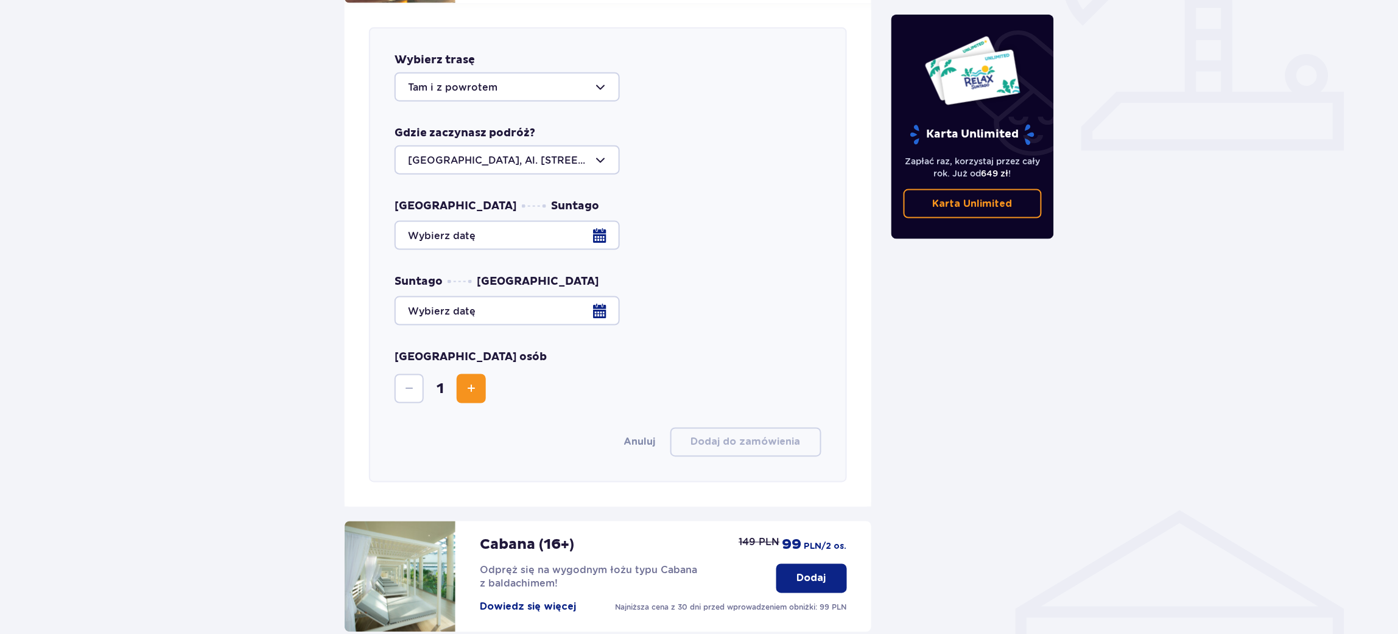
click at [466, 82] on div at bounding box center [506, 86] width 225 height 29
click at [445, 169] on div "Z parku" at bounding box center [507, 175] width 198 height 13
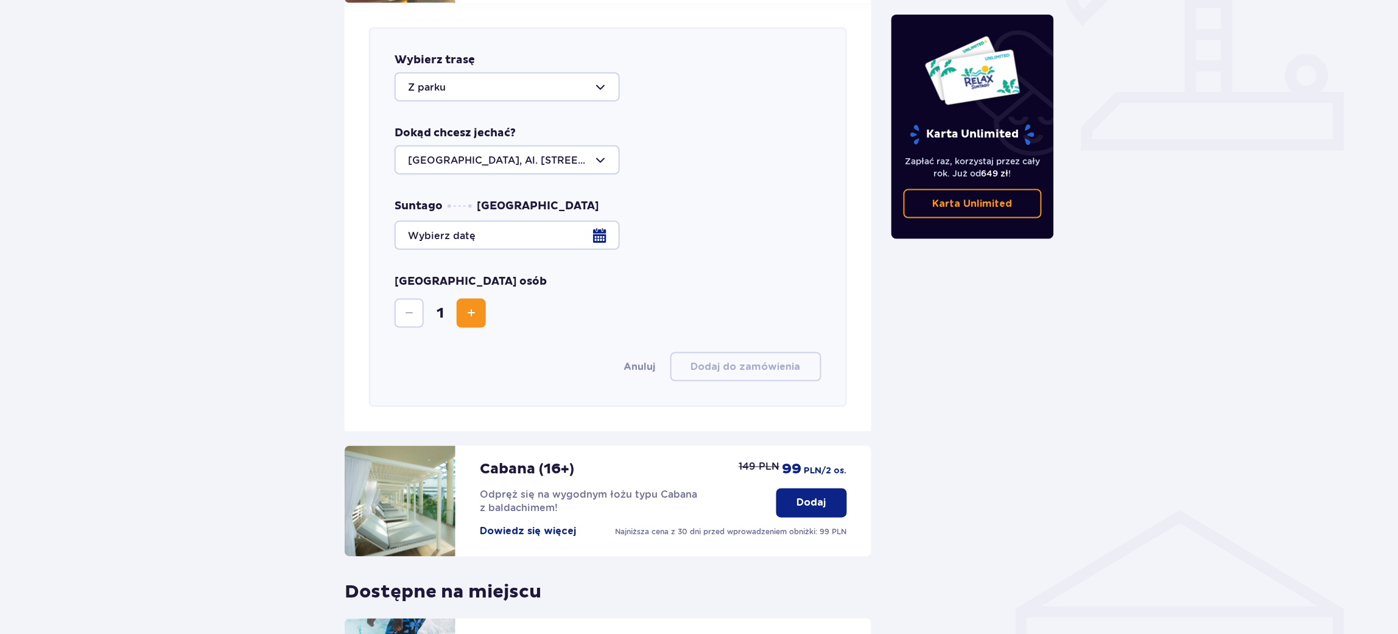
click at [452, 76] on div at bounding box center [506, 86] width 225 height 29
click at [458, 143] on div "Do parku" at bounding box center [507, 149] width 198 height 13
type input "Do parku"
click at [529, 153] on div at bounding box center [506, 159] width 225 height 29
drag, startPoint x: 711, startPoint y: 170, endPoint x: 575, endPoint y: 201, distance: 139.8
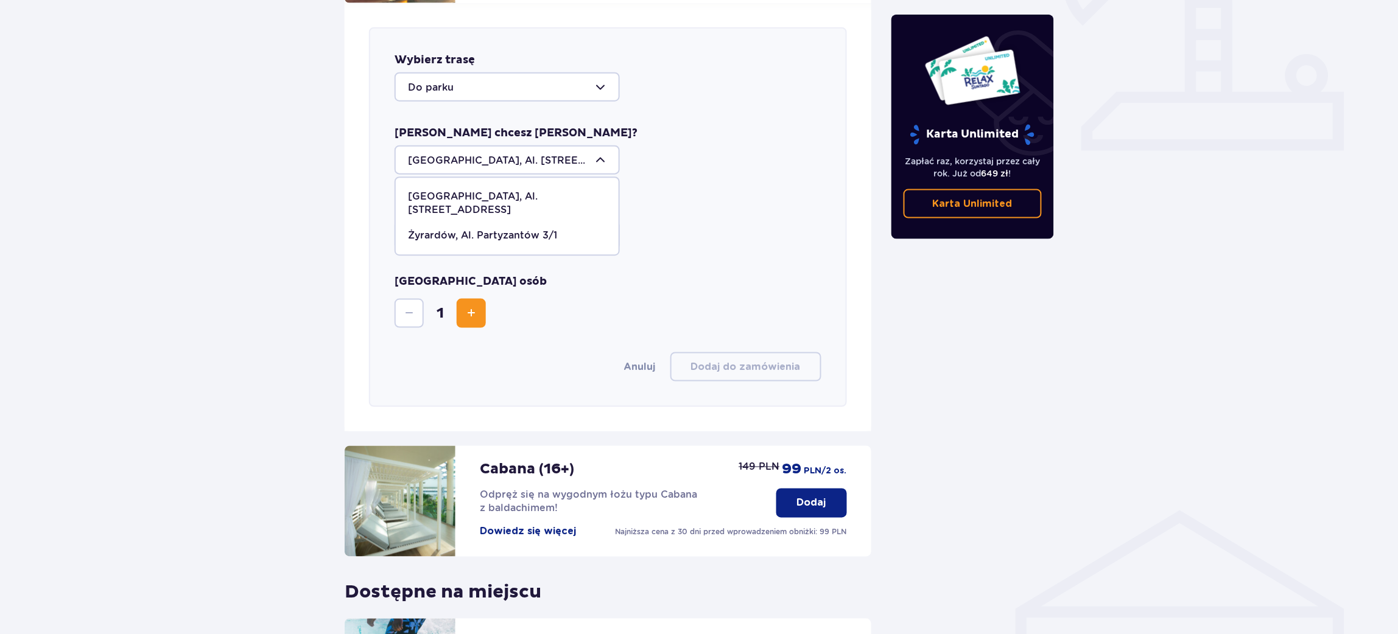
click at [709, 169] on div "Wybierz trasę Do parku Skąd chcesz [PERSON_NAME]? [GEOGRAPHIC_DATA], Al. [STREE…" at bounding box center [608, 217] width 478 height 380
click at [524, 228] on div at bounding box center [607, 235] width 427 height 29
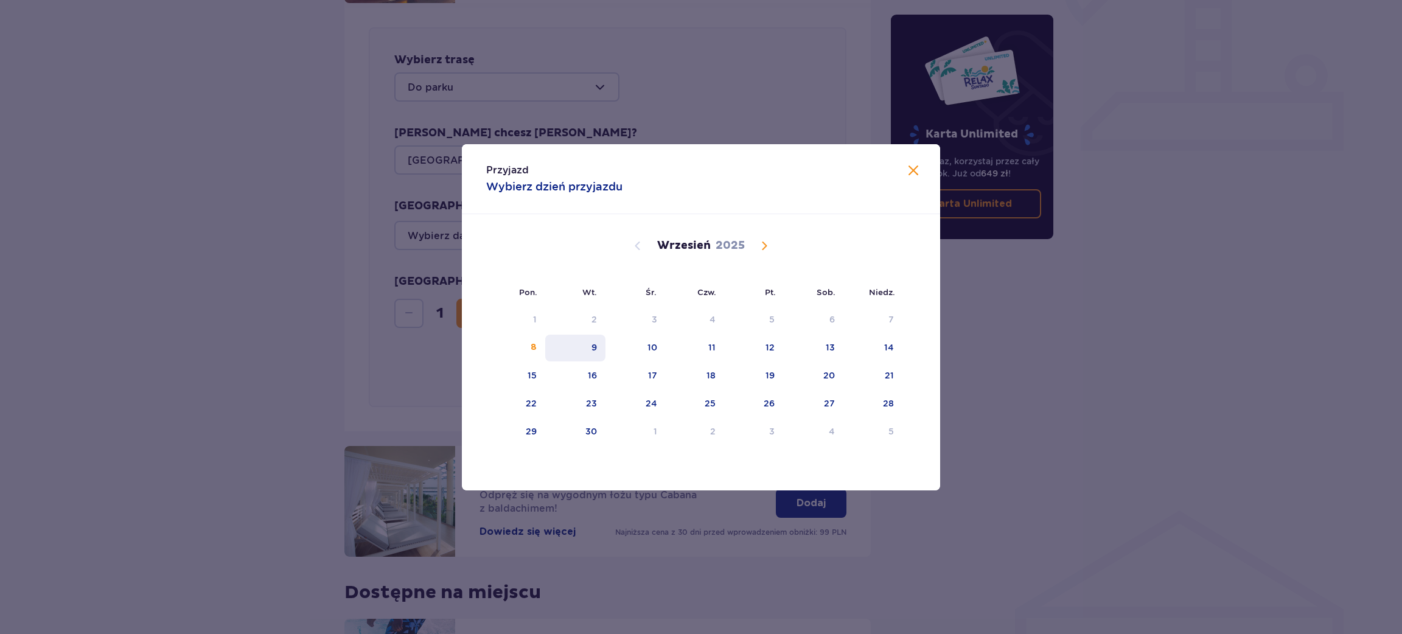
click at [600, 339] on div "9" at bounding box center [575, 348] width 60 height 27
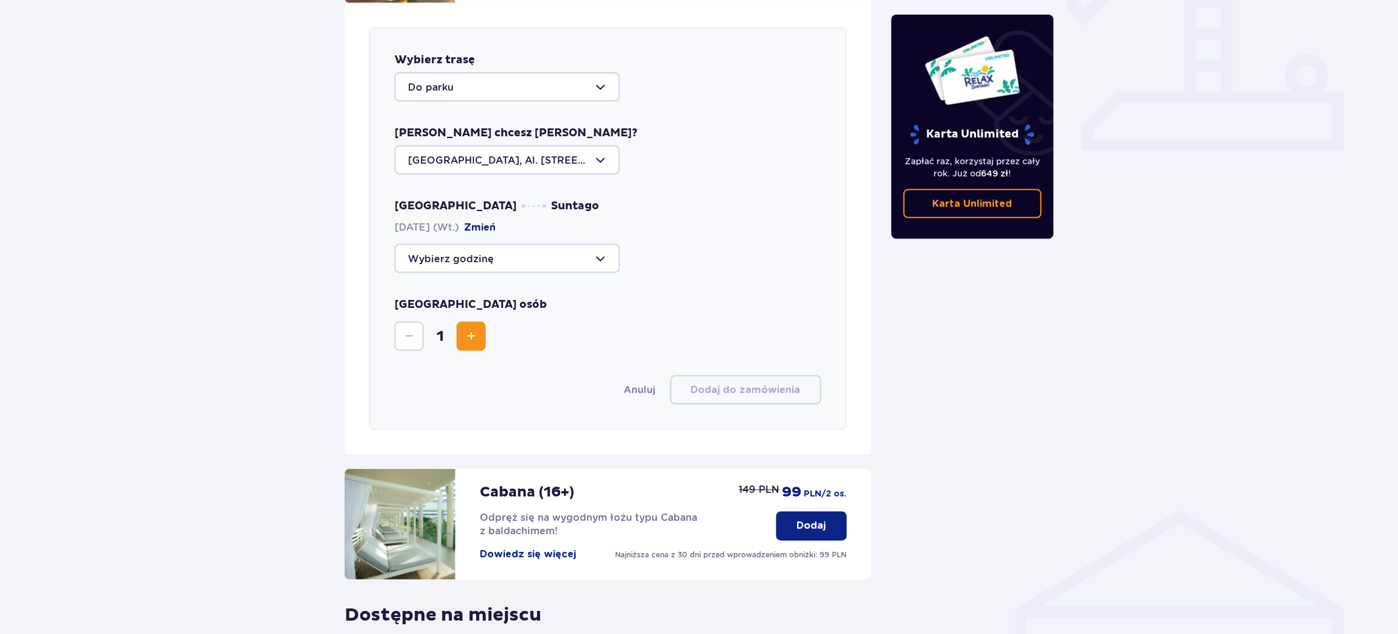
click at [455, 251] on div at bounding box center [506, 258] width 225 height 29
click at [479, 346] on p "Zostały 44 miejsca" at bounding box center [491, 352] width 94 height 13
type input "15:00"
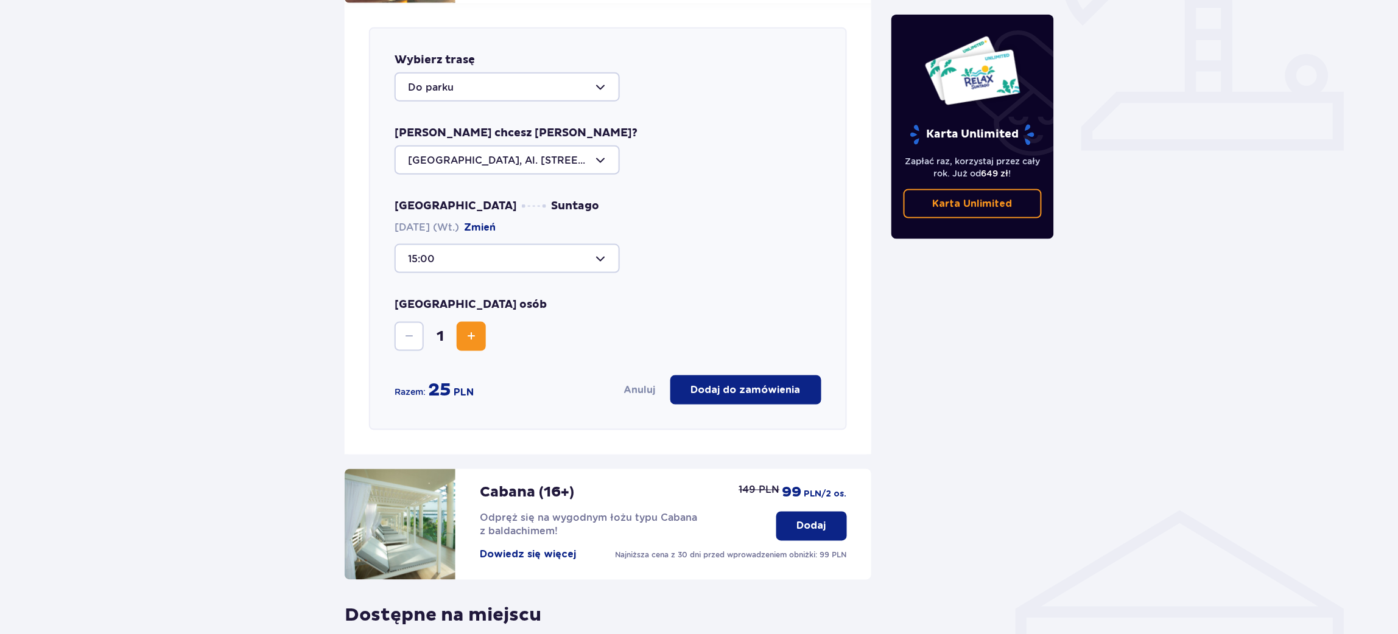
click at [479, 324] on button "Increase" at bounding box center [471, 336] width 29 height 29
click at [479, 323] on button "Increase" at bounding box center [471, 336] width 29 height 29
click at [480, 322] on button "Increase" at bounding box center [471, 336] width 29 height 29
click at [477, 329] on span "Increase" at bounding box center [471, 336] width 15 height 15
click at [805, 399] on div "Wybierz trasę Do parku Skąd chcesz [PERSON_NAME]? [GEOGRAPHIC_DATA], Al. [STREE…" at bounding box center [608, 228] width 478 height 403
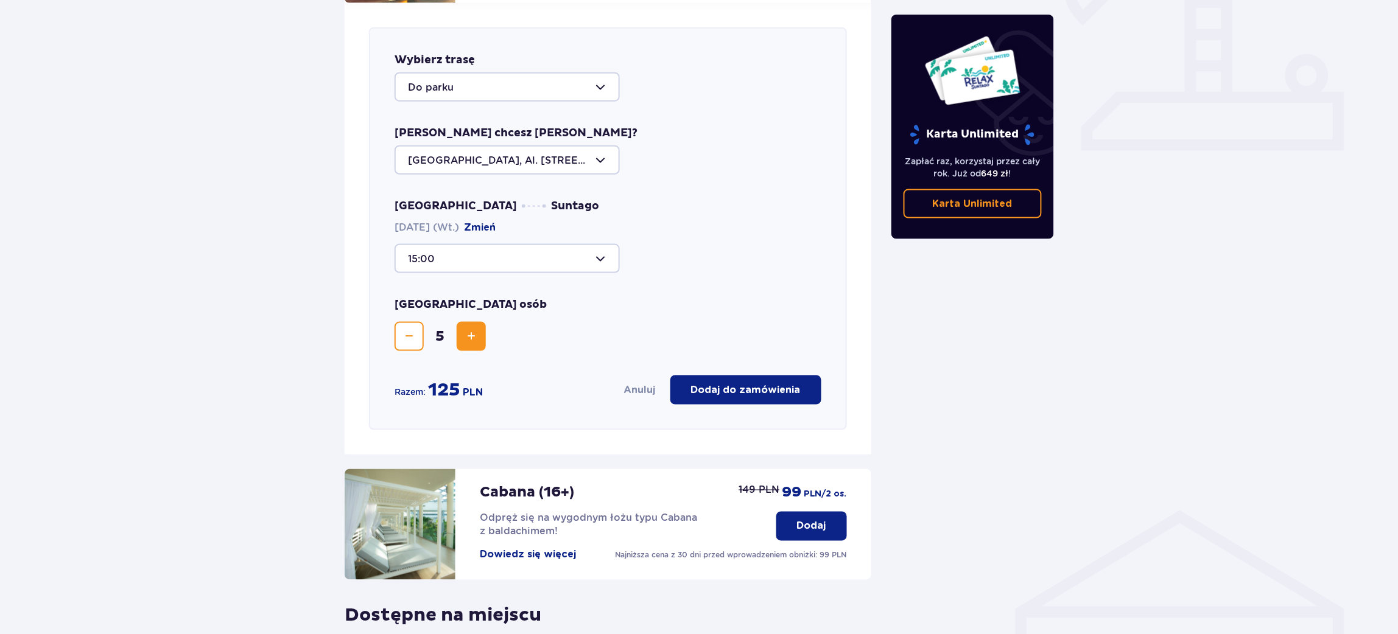
click at [794, 383] on p "Dodaj do zamówienia" at bounding box center [746, 389] width 110 height 13
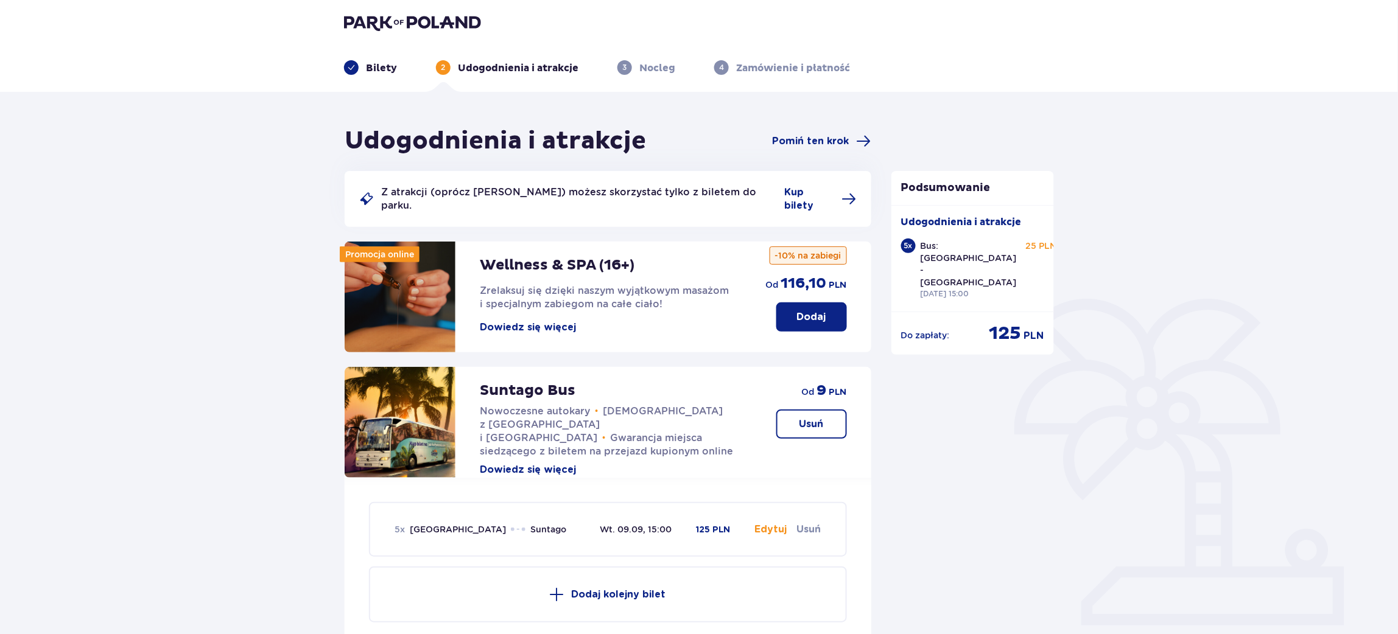
scroll to position [0, 0]
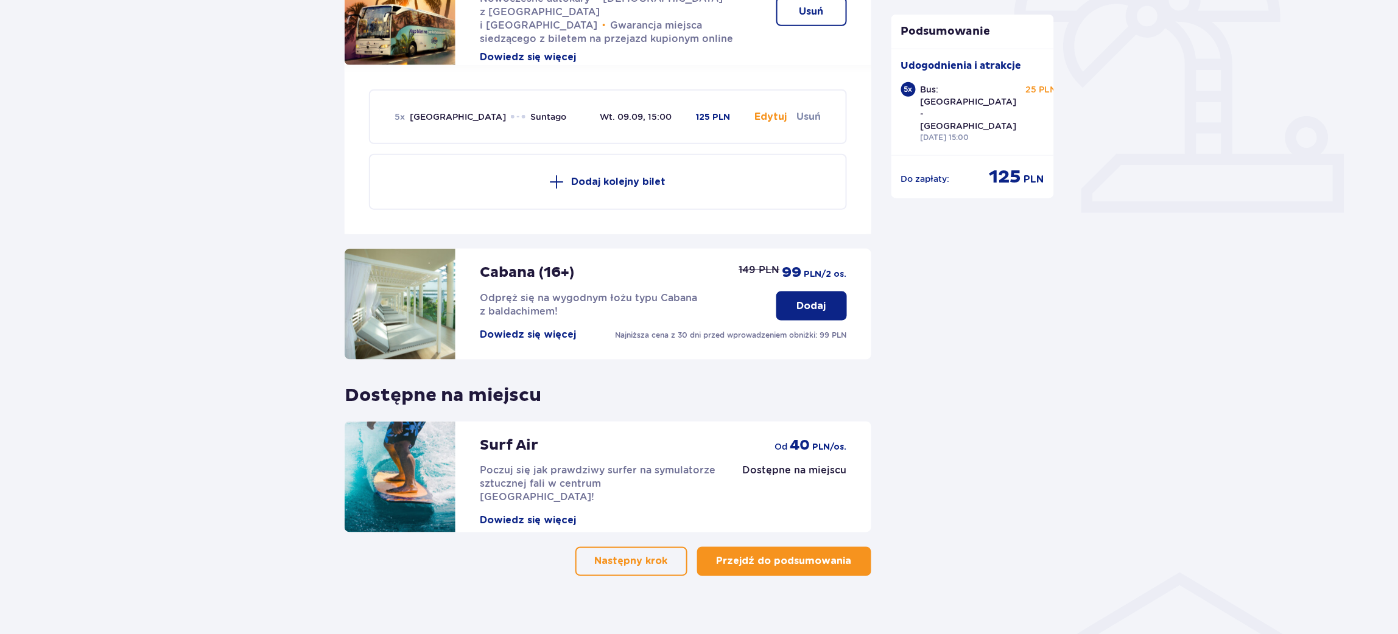
click at [828, 555] on p "Przejdź do podsumowania" at bounding box center [783, 561] width 135 height 13
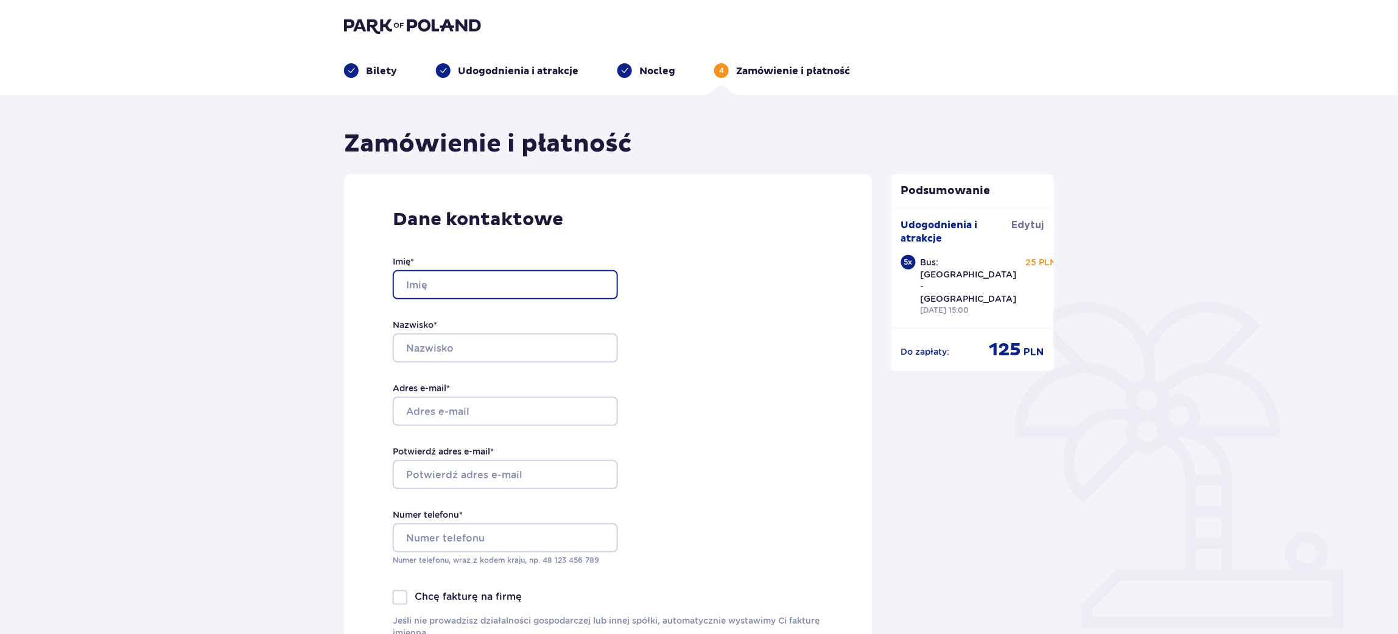
drag, startPoint x: 536, startPoint y: 273, endPoint x: 537, endPoint y: 282, distance: 9.8
click at [536, 273] on input "Imię *" at bounding box center [505, 284] width 225 height 29
type input "[PERSON_NAME]"
click at [503, 359] on input "Nazwisko *" at bounding box center [505, 348] width 225 height 29
type input "Siodoś"
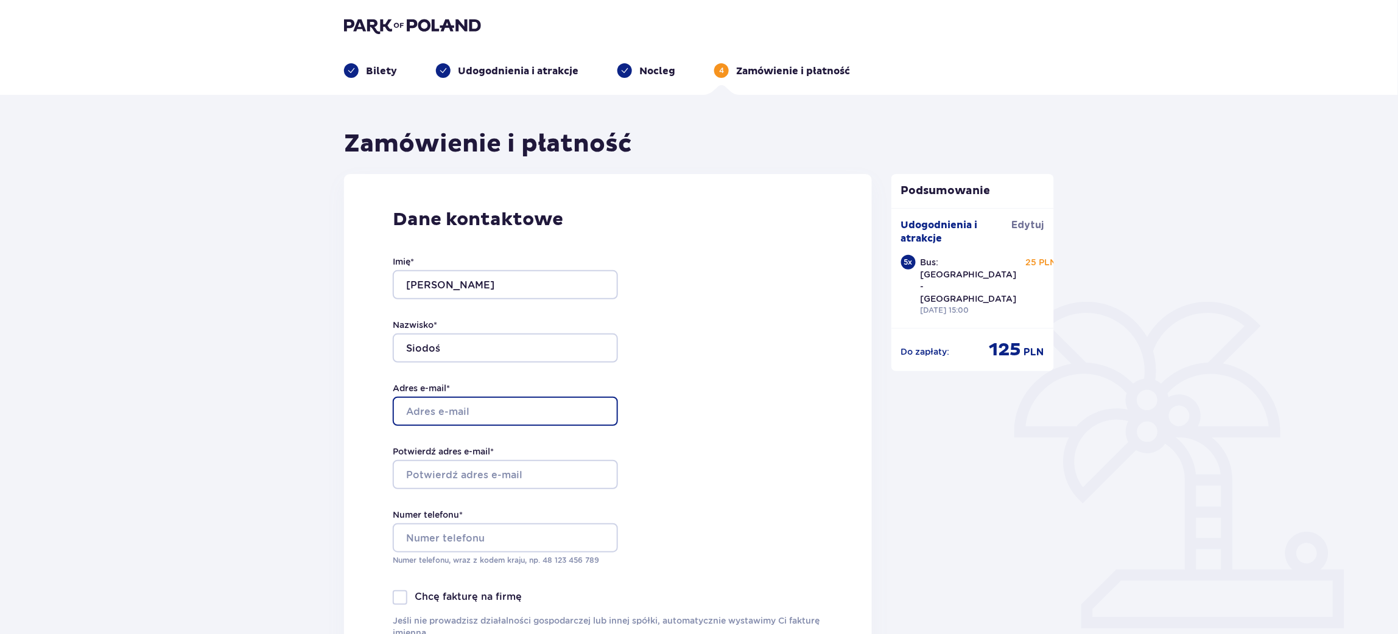
drag, startPoint x: 542, startPoint y: 408, endPoint x: 550, endPoint y: 414, distance: 10.1
click at [542, 408] on input "Adres e-mail *" at bounding box center [505, 411] width 225 height 29
type input "[PERSON_NAME][EMAIL_ADDRESS][DOMAIN_NAME]"
drag, startPoint x: 458, startPoint y: 442, endPoint x: 461, endPoint y: 455, distance: 13.7
click at [458, 444] on div "Imię * [PERSON_NAME] * Siodoś Adres e-mail * [PERSON_NAME][EMAIL_ADDRESS][DOMAI…" at bounding box center [505, 410] width 225 height 359
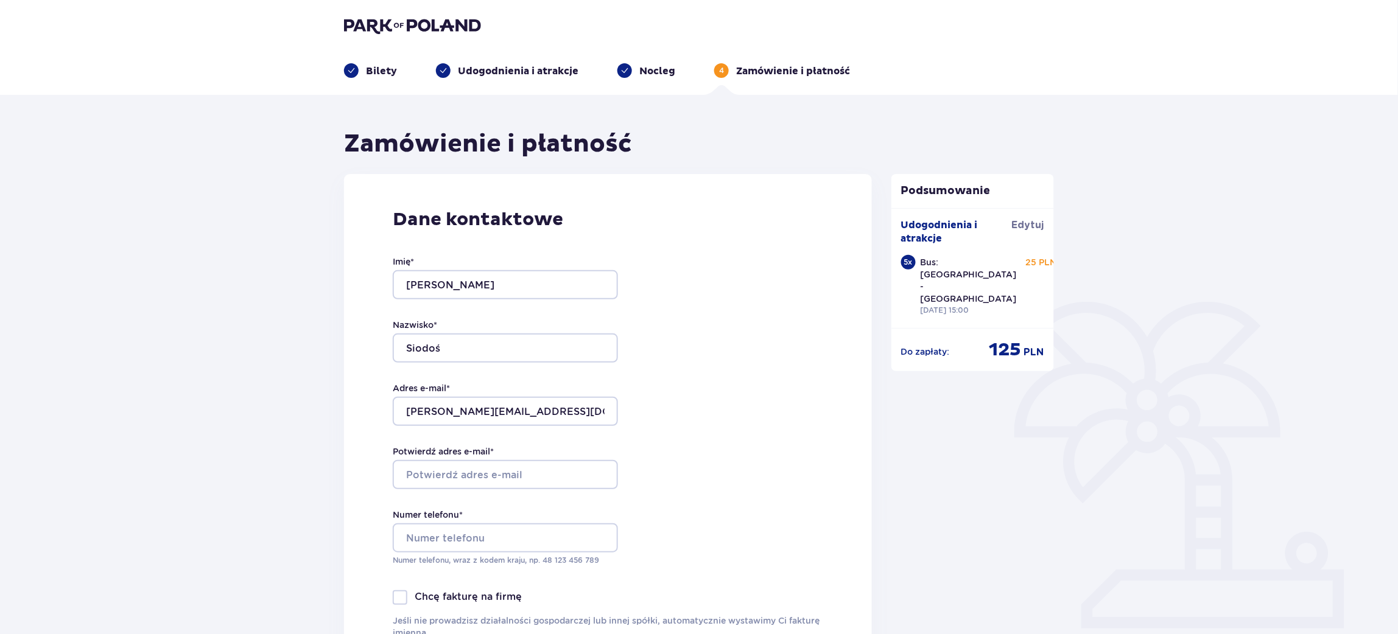
drag, startPoint x: 463, startPoint y: 458, endPoint x: 463, endPoint y: 466, distance: 8.5
click at [463, 460] on div "Potwierdź adres e-mail *" at bounding box center [505, 468] width 225 height 44
click at [463, 466] on input "Potwierdź adres e-mail *" at bounding box center [505, 474] width 225 height 29
type input "[PERSON_NAME][EMAIL_ADDRESS][DOMAIN_NAME]"
click at [505, 522] on div "Numer telefonu * Numer telefonu, wraz z kodem kraju, np. 48 ​123 ​456 ​789" at bounding box center [505, 537] width 225 height 57
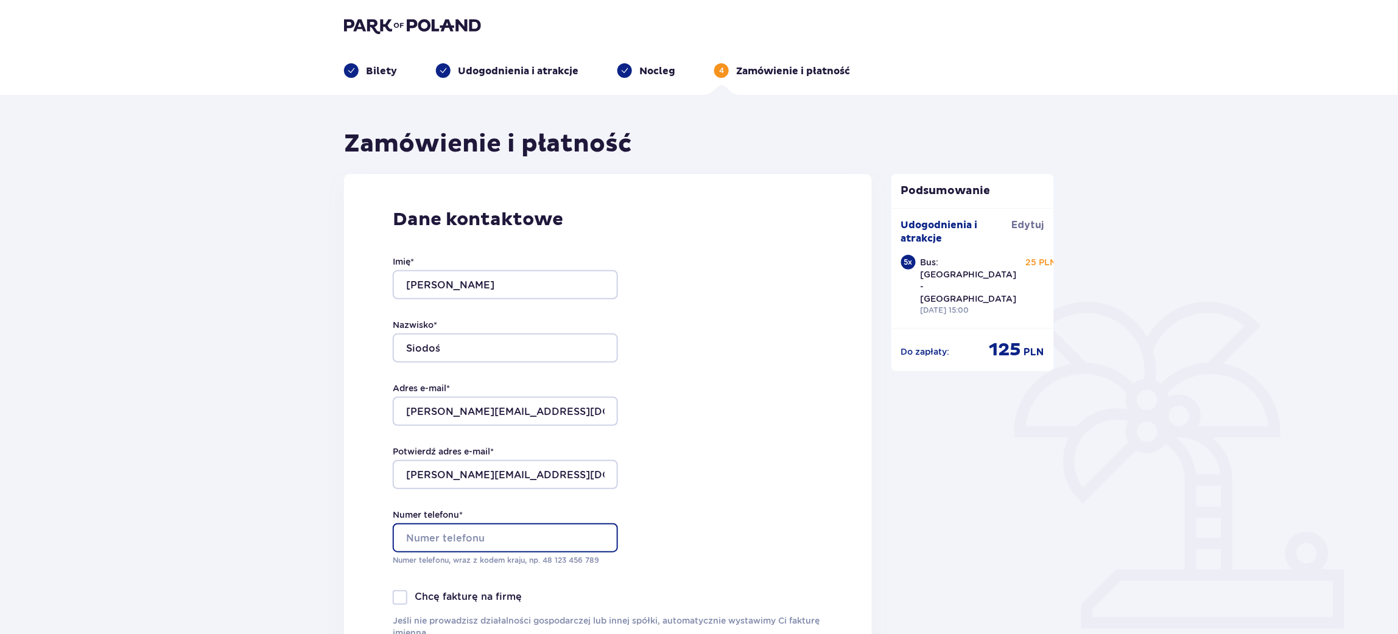
click at [536, 536] on input "Numer telefonu *" at bounding box center [505, 537] width 225 height 29
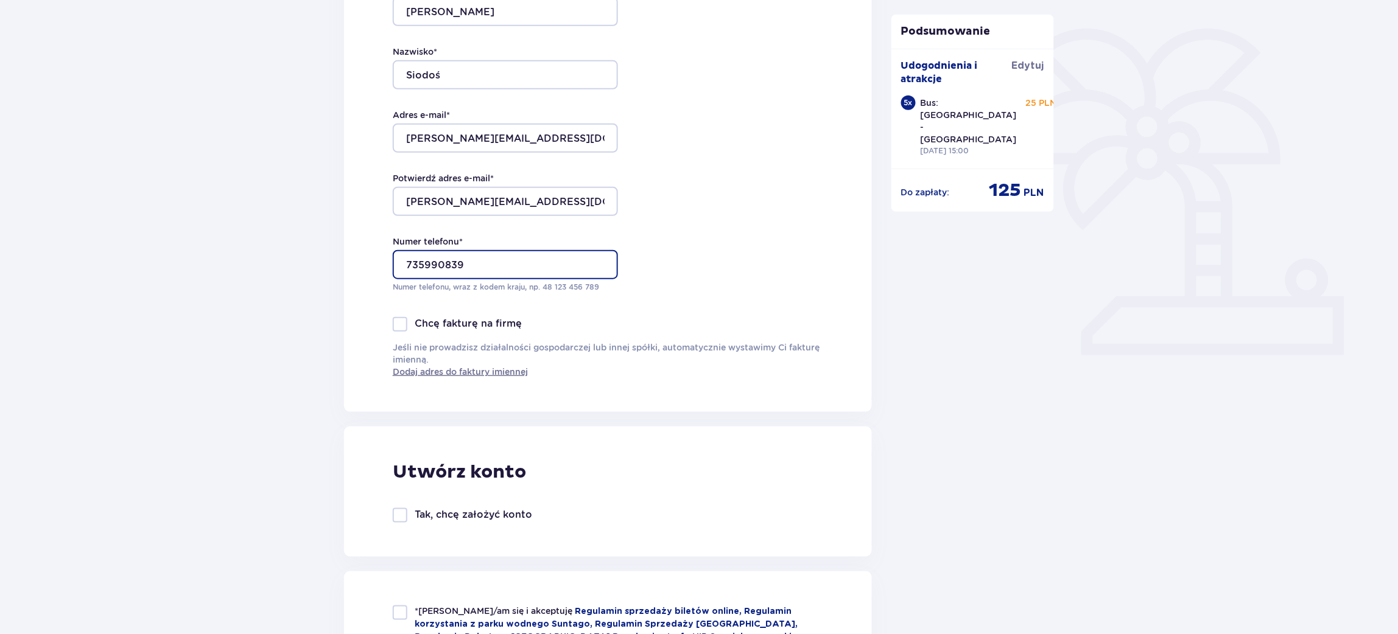
scroll to position [365, 0]
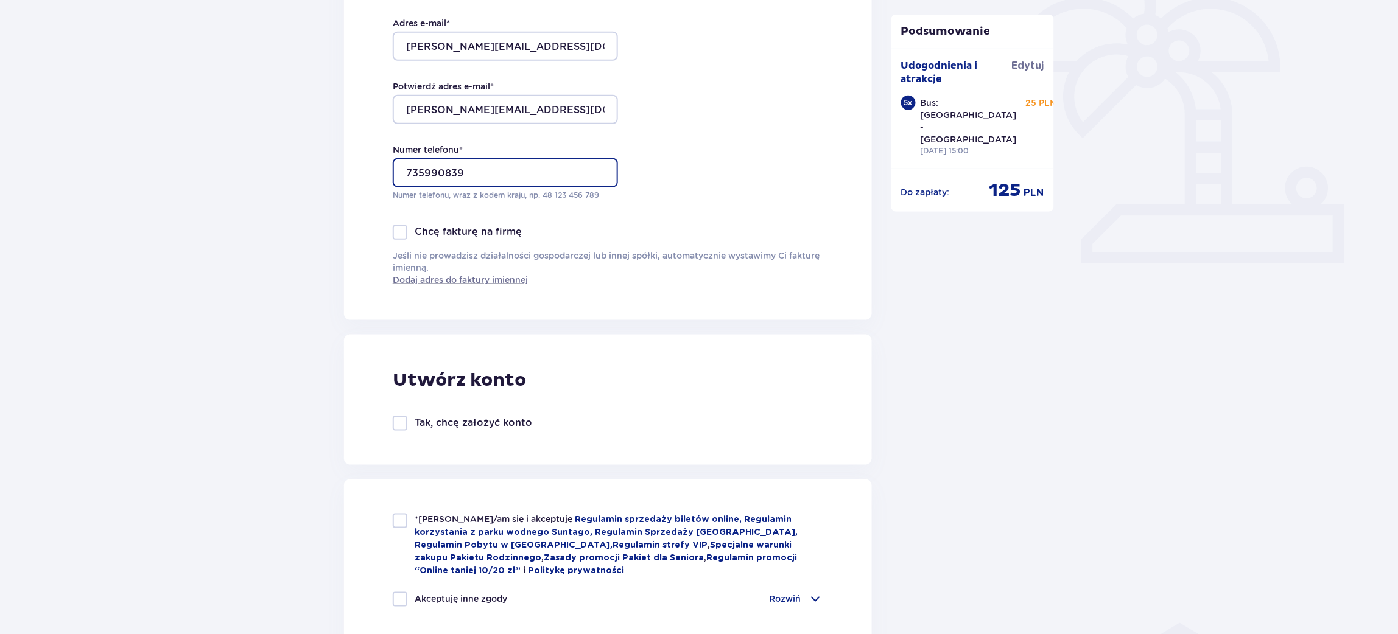
type input "735990839"
click at [397, 524] on div at bounding box center [400, 521] width 15 height 15
checkbox input "true"
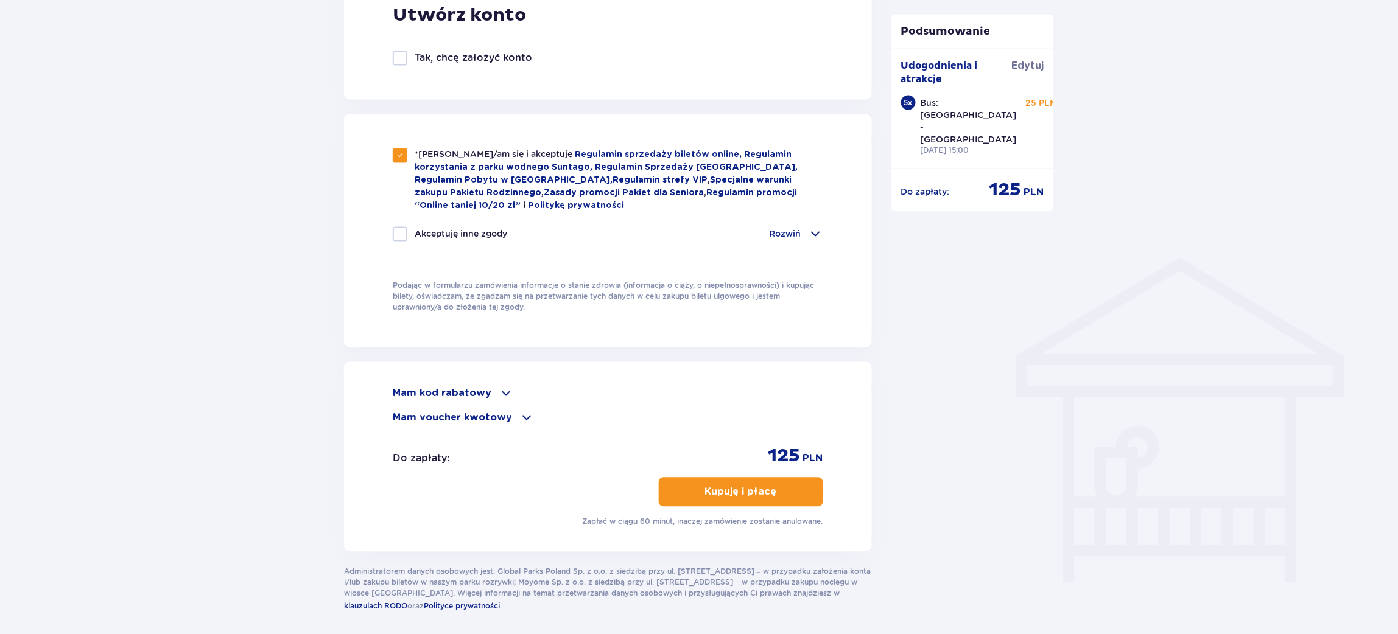
click at [452, 387] on p "Mam kod rabatowy" at bounding box center [442, 393] width 99 height 13
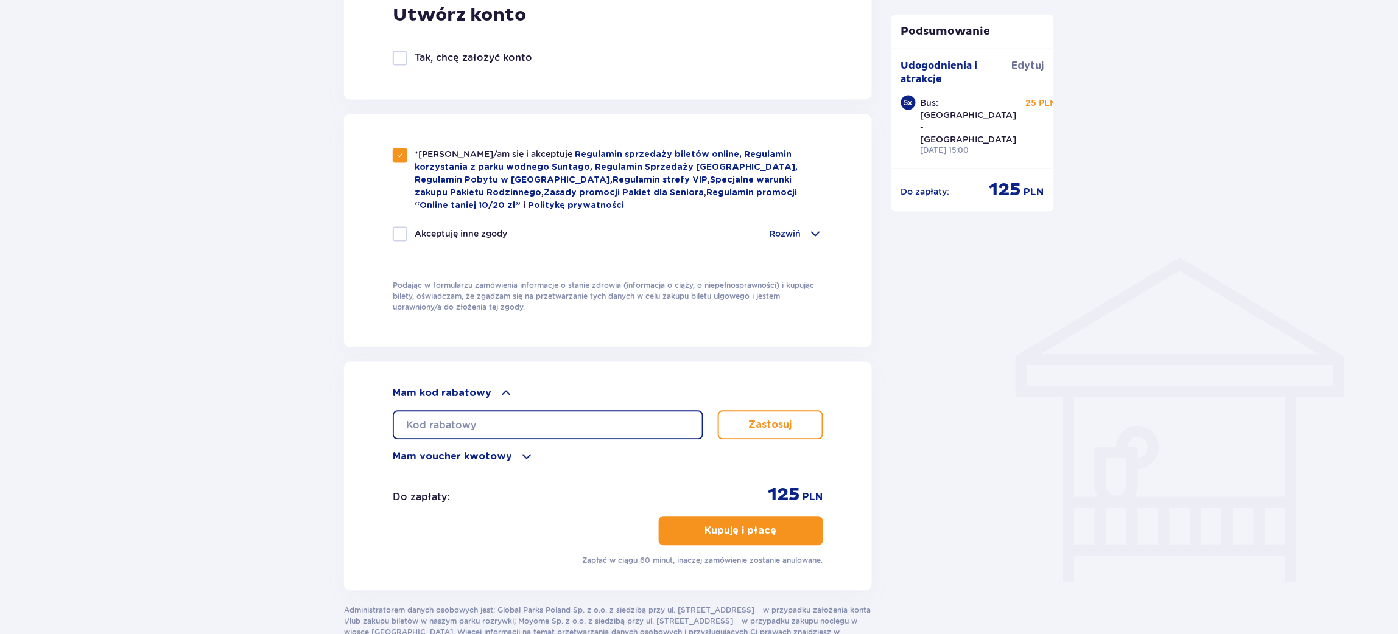
click at [439, 422] on input "text" at bounding box center [548, 425] width 310 height 29
paste input "FBTIC0RZARO"
type input "FBTIC0RZARO"
click at [772, 403] on div "FBTIC0RZARO Zastosuj" at bounding box center [608, 420] width 430 height 39
click at [792, 416] on button "Zastosuj" at bounding box center [770, 425] width 105 height 29
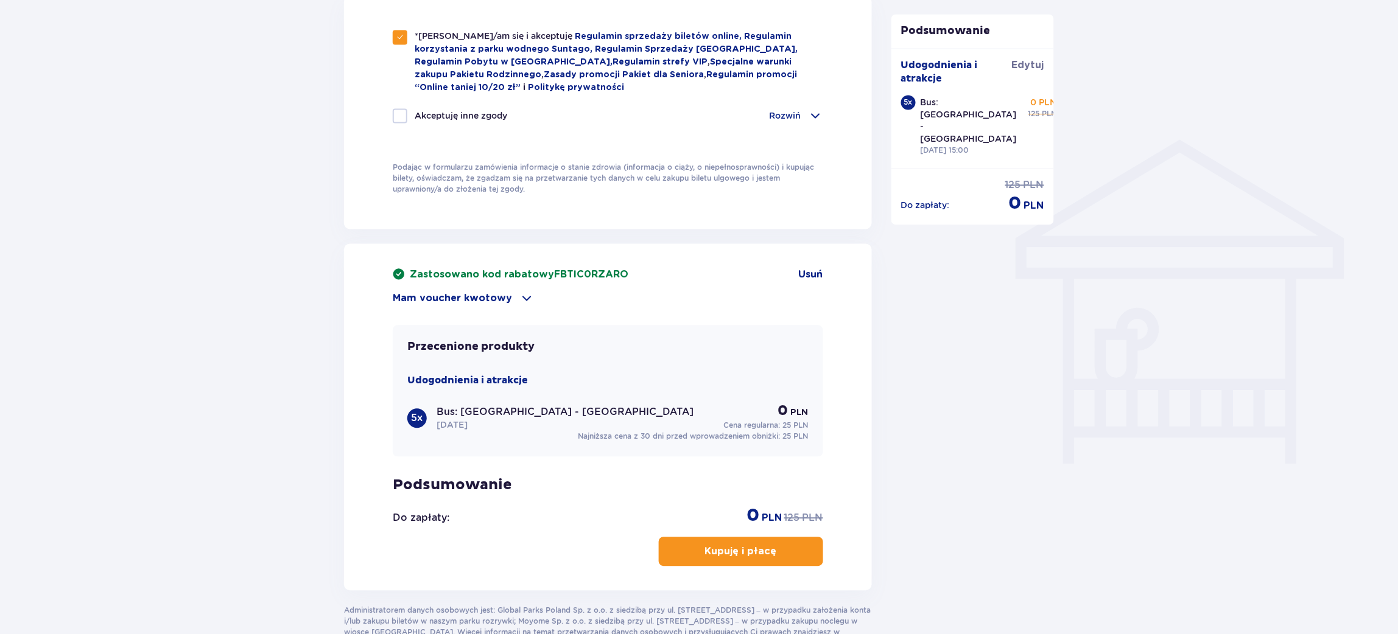
scroll to position [936, 0]
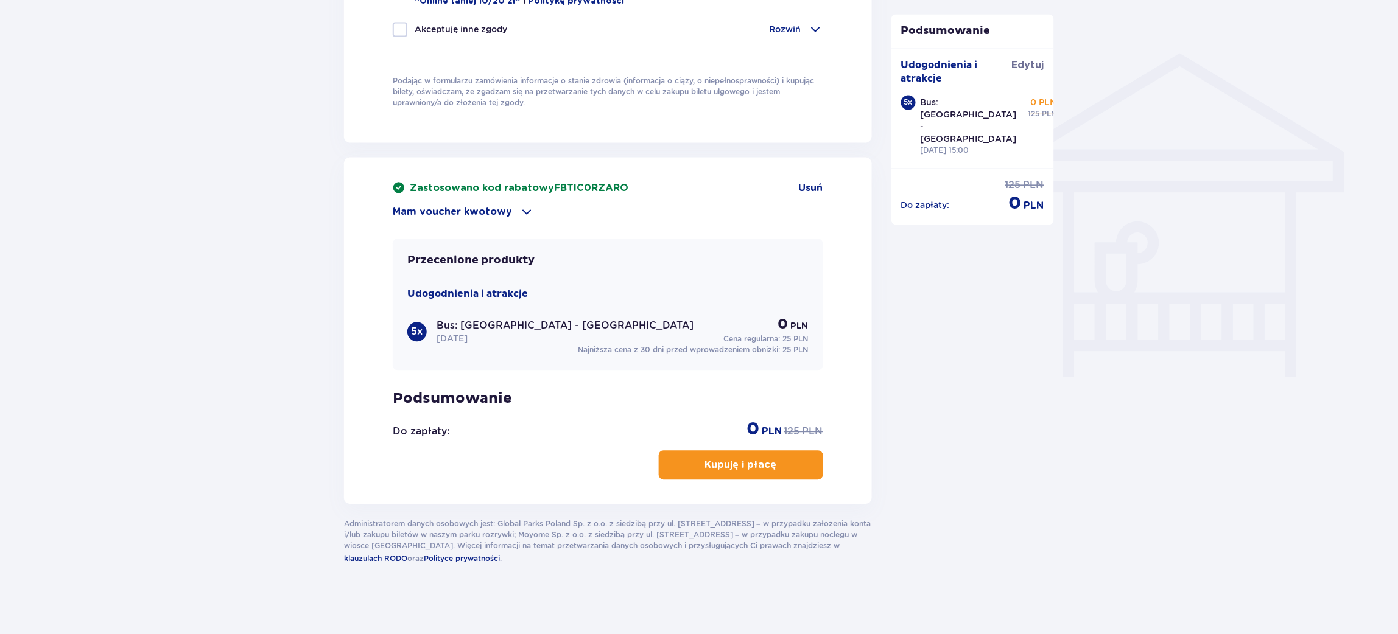
click at [777, 460] on span "button" at bounding box center [779, 465] width 15 height 15
